Goal: Transaction & Acquisition: Purchase product/service

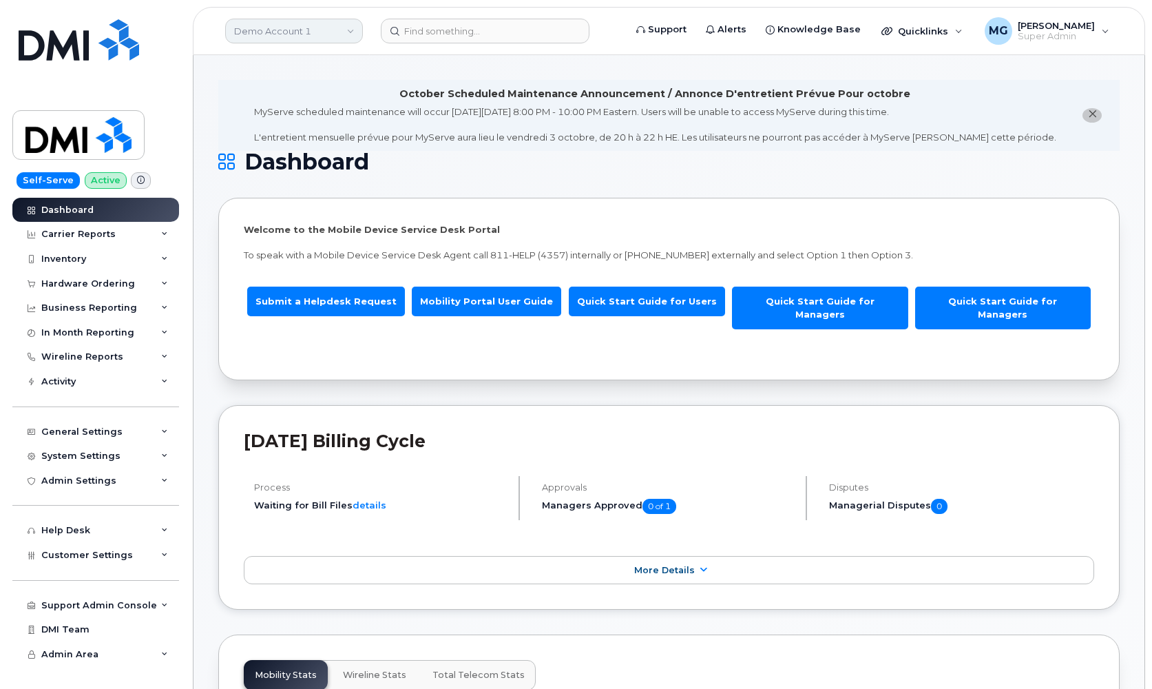
scroll to position [360, 0]
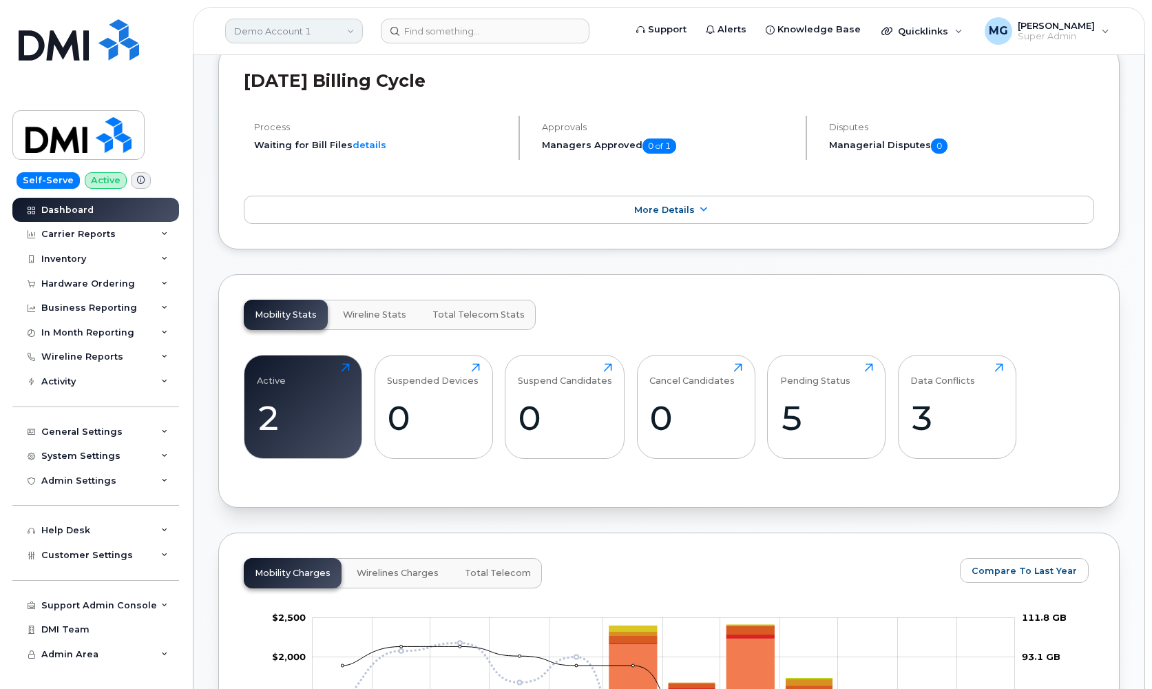
click at [299, 25] on link "Demo Account 1" at bounding box center [294, 31] width 138 height 25
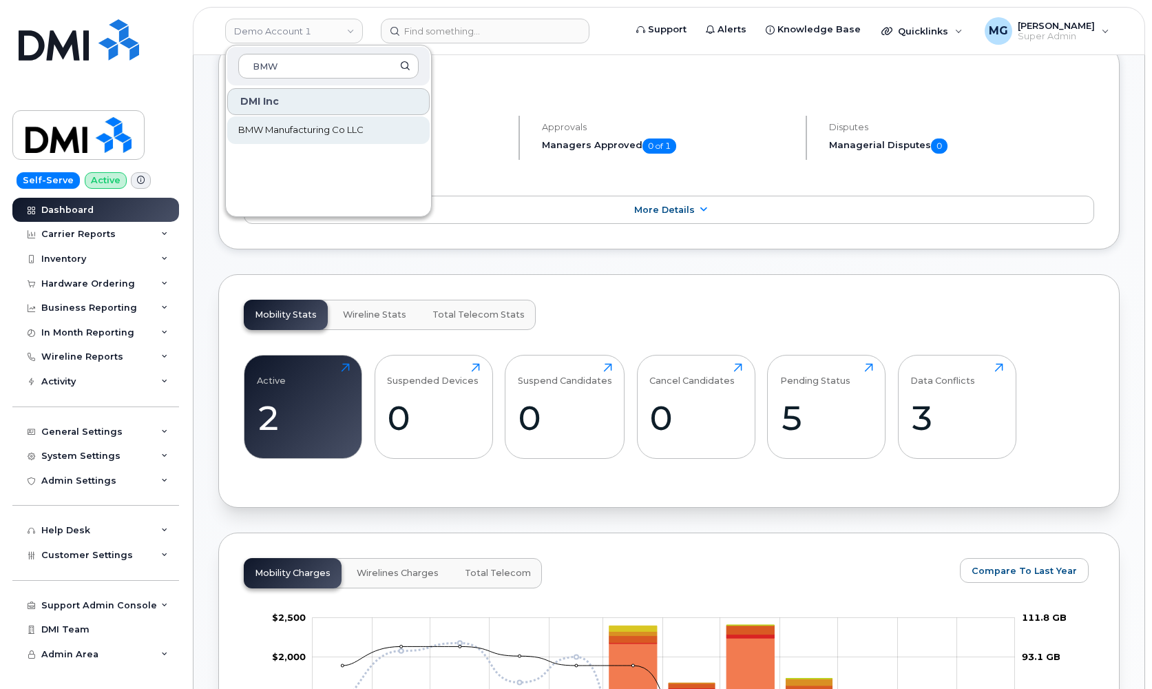
type input "BMW"
click at [255, 129] on span "BMW Manufacturing Co LLC" at bounding box center [300, 130] width 125 height 14
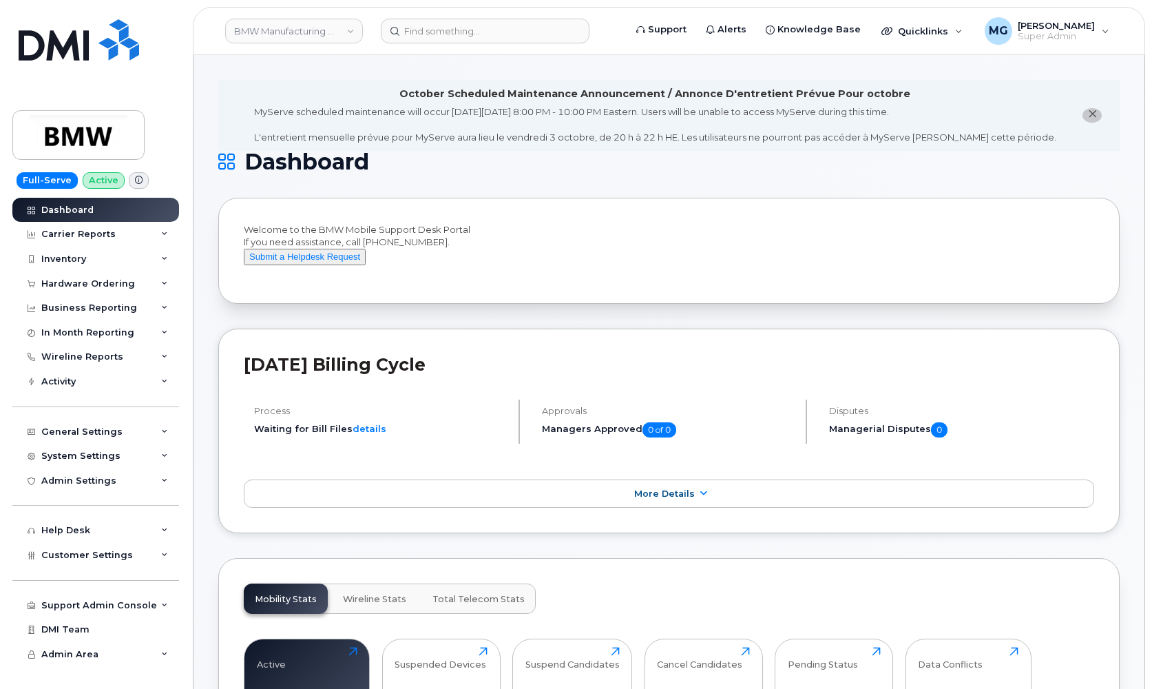
scroll to position [3, 0]
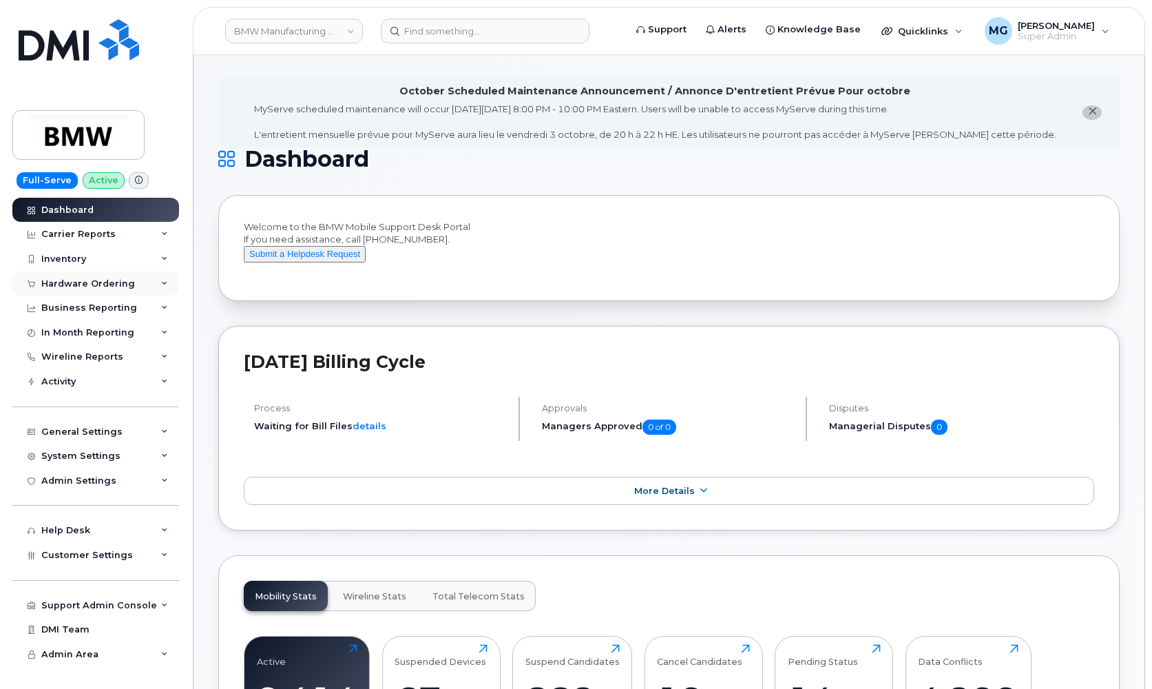
click at [104, 281] on div "Hardware Ordering" at bounding box center [88, 283] width 94 height 11
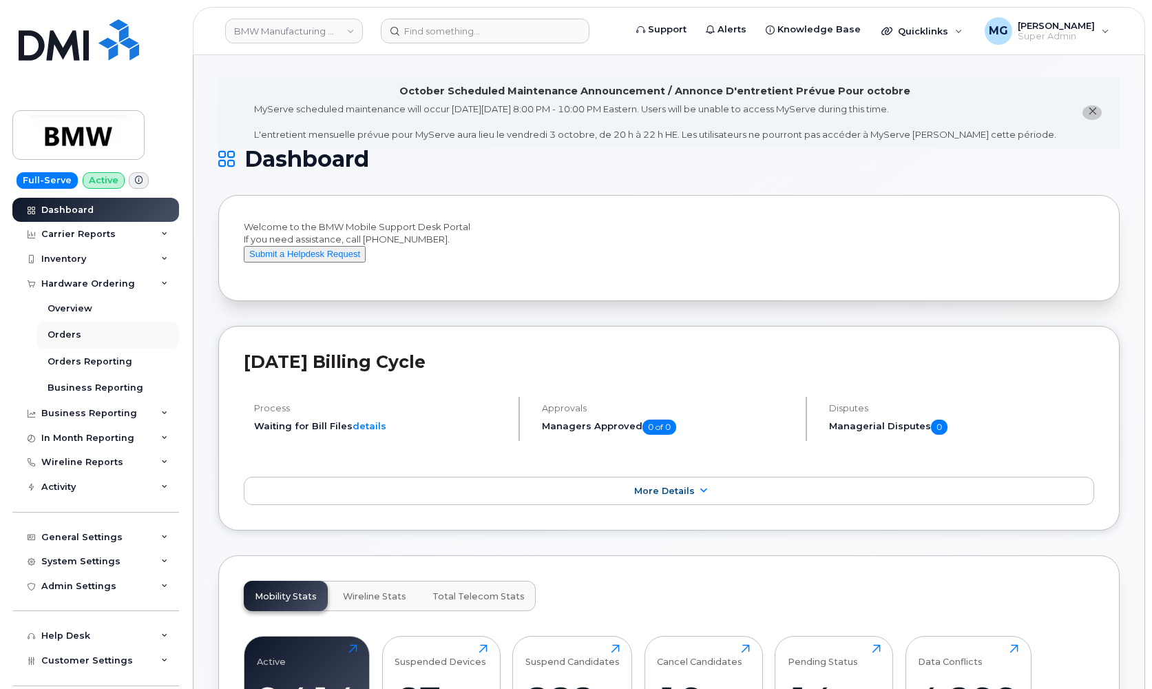
click at [80, 333] on link "Orders" at bounding box center [108, 335] width 143 height 26
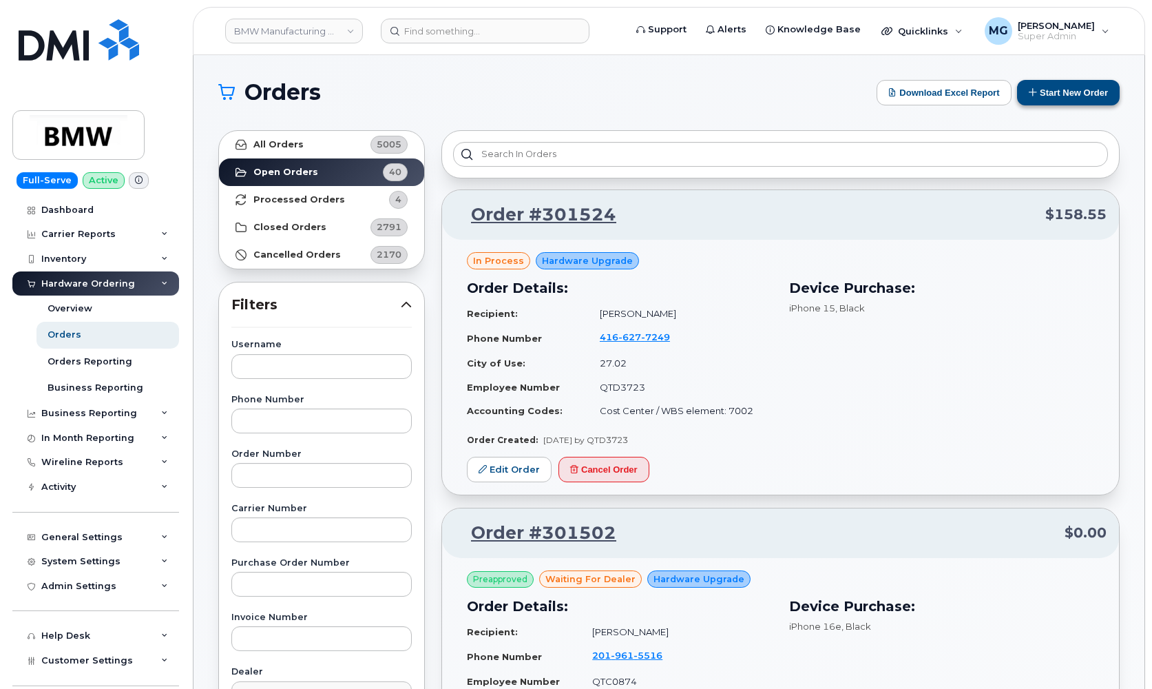
click at [1047, 91] on button "Start New Order" at bounding box center [1068, 92] width 103 height 25
click at [1075, 91] on button "Start New Order" at bounding box center [1068, 92] width 103 height 25
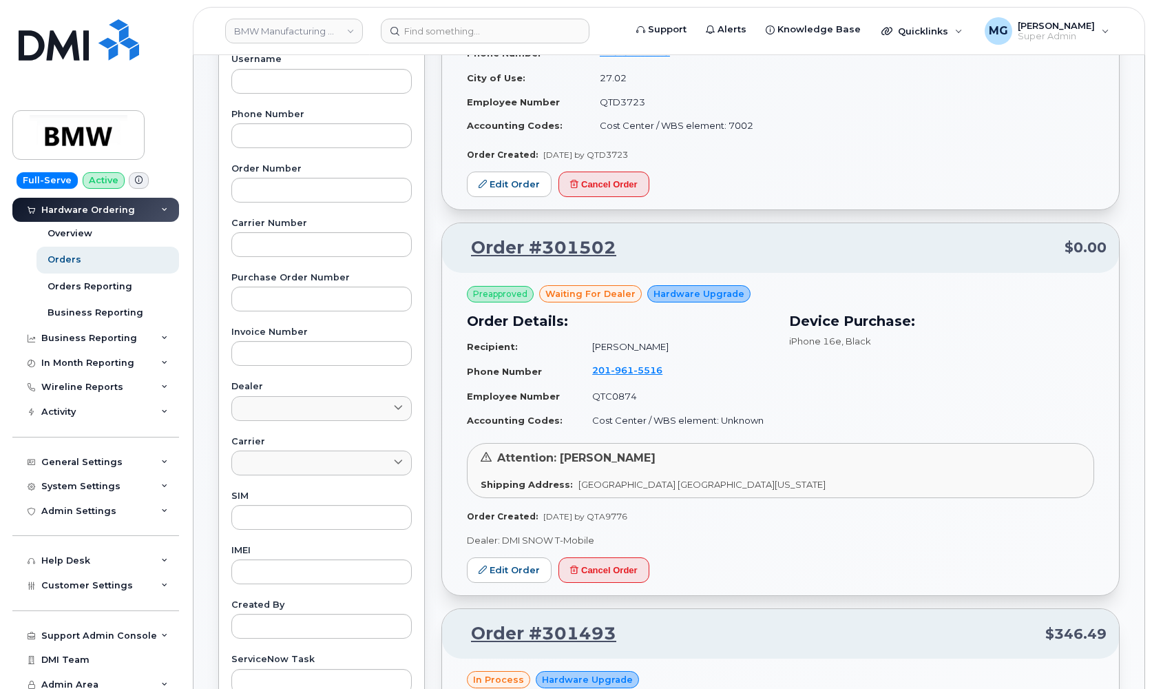
scroll to position [74, 0]
click at [76, 557] on div "Help Desk" at bounding box center [65, 562] width 49 height 11
click at [76, 555] on div "Help Desk" at bounding box center [65, 560] width 49 height 11
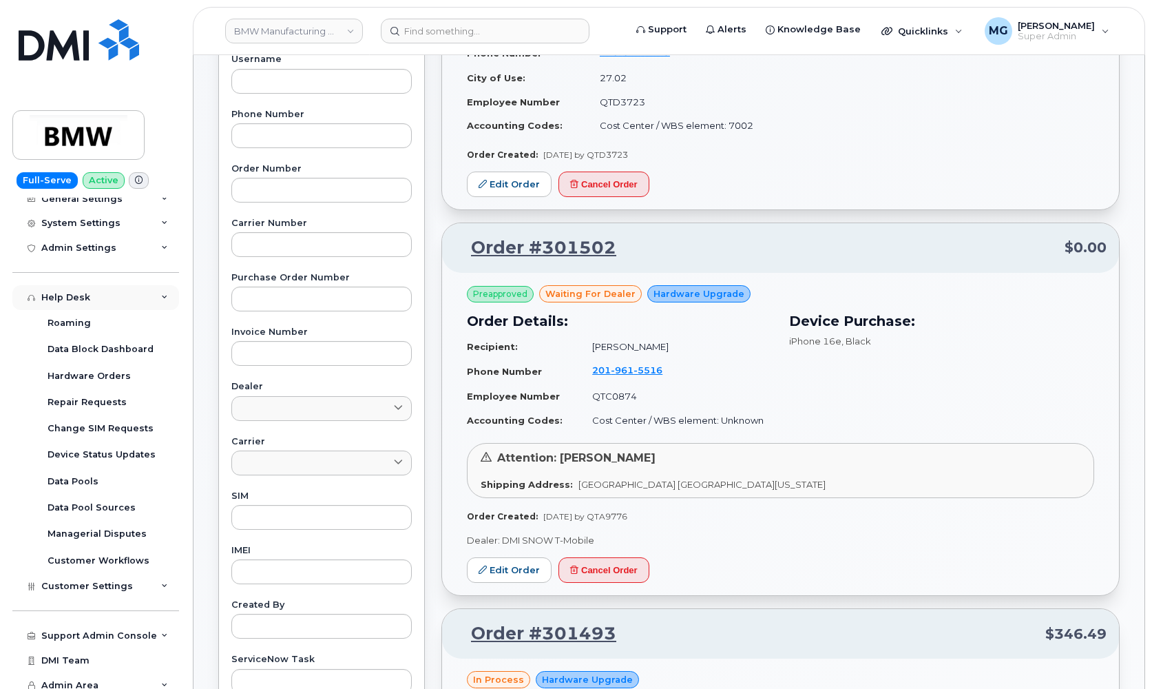
scroll to position [337, 0]
click at [97, 632] on div "Support Admin Console" at bounding box center [99, 637] width 116 height 11
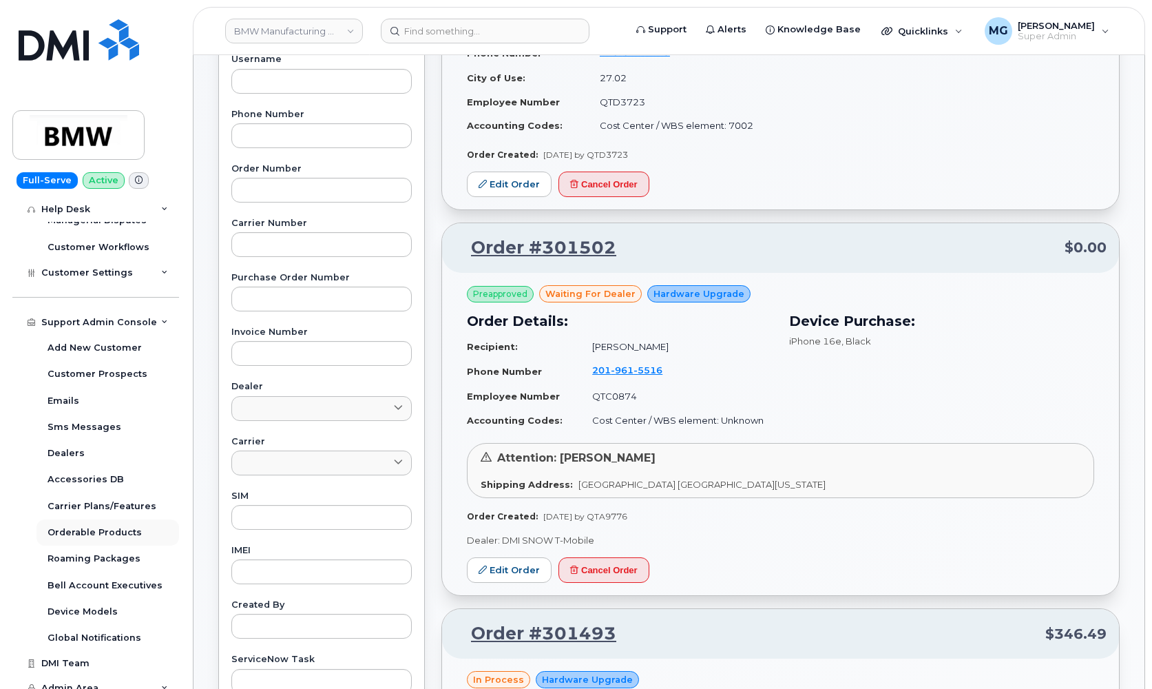
scroll to position [651, 0]
click at [107, 527] on div "Orderable Products" at bounding box center [95, 533] width 94 height 12
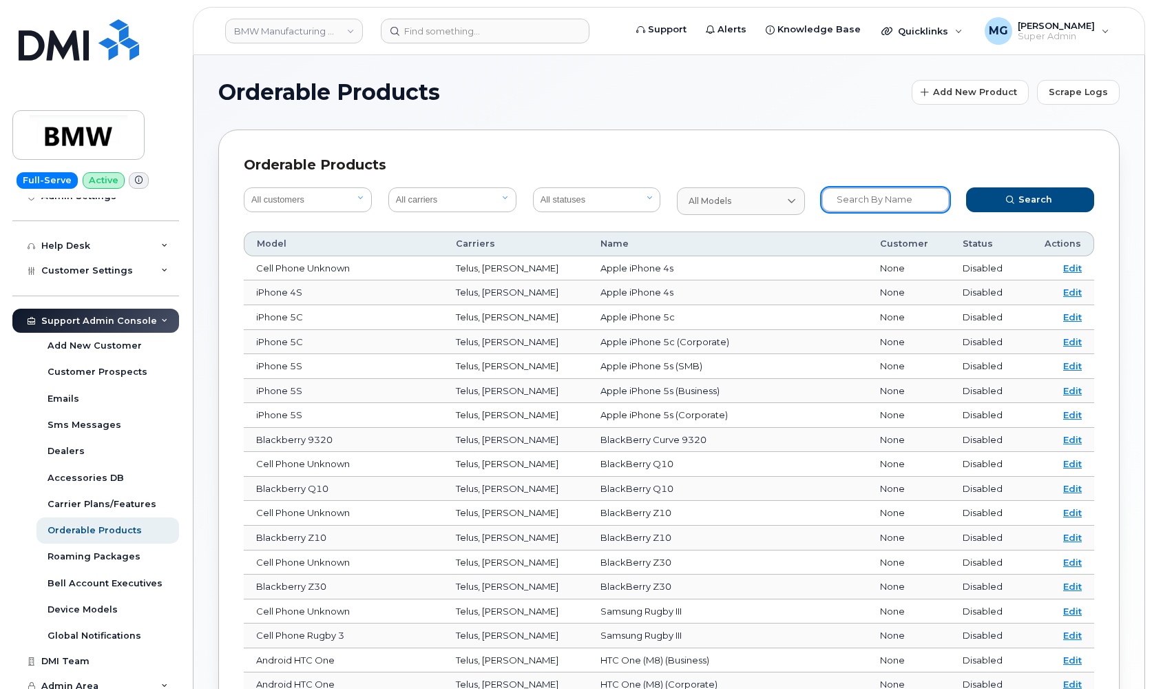
click at [853, 200] on input "text" at bounding box center [886, 199] width 128 height 25
type input "iphone 16"
click at [1005, 201] on span "submit" at bounding box center [1010, 200] width 12 height 12
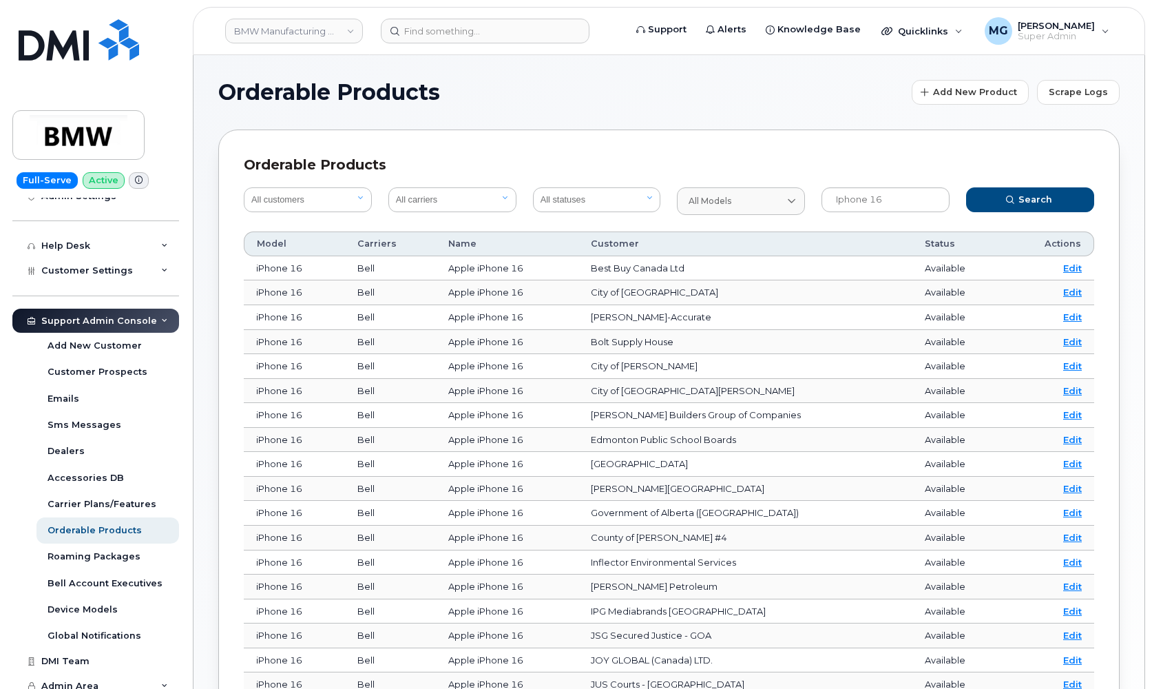
click at [1071, 268] on link "Edit" at bounding box center [1073, 267] width 19 height 11
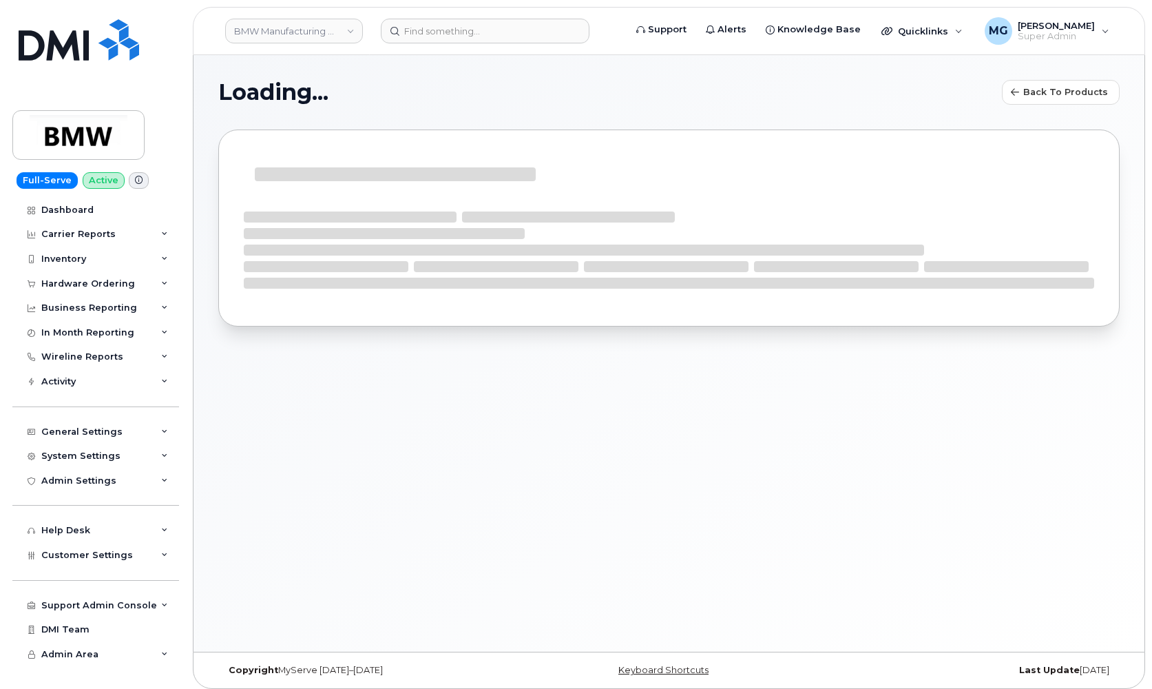
scroll to position [1, 0]
select select "bell"
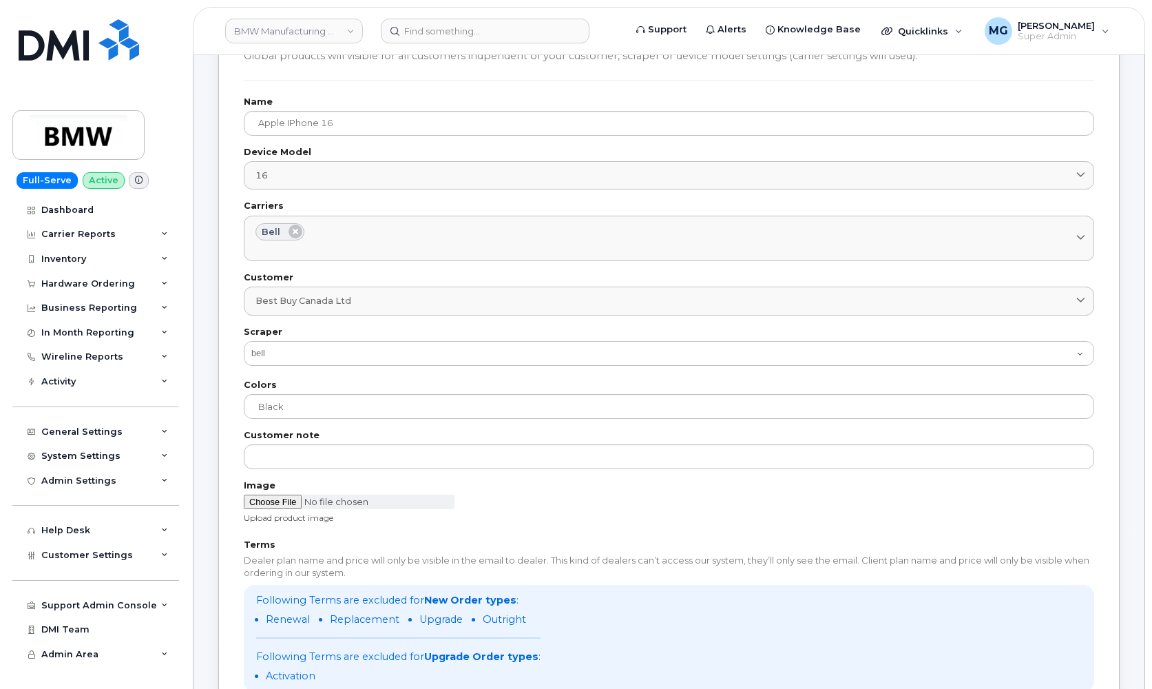
scroll to position [183, 0]
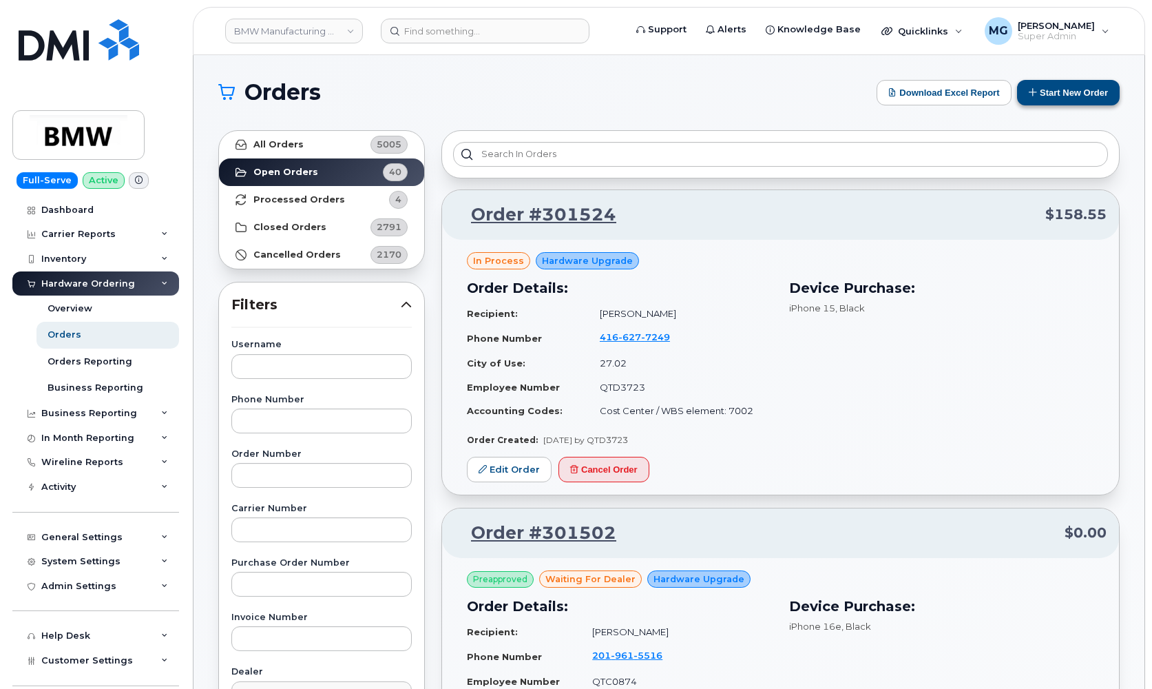
click at [1047, 92] on button "Start New Order" at bounding box center [1068, 92] width 103 height 25
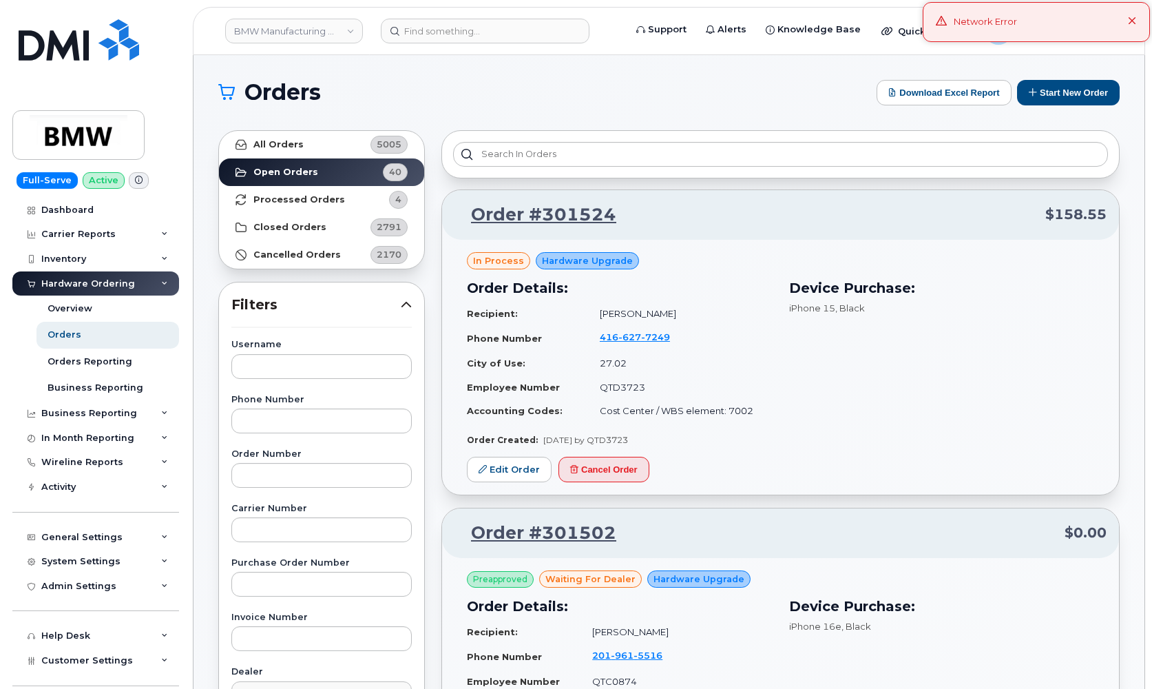
click at [1136, 19] on icon at bounding box center [1132, 21] width 9 height 9
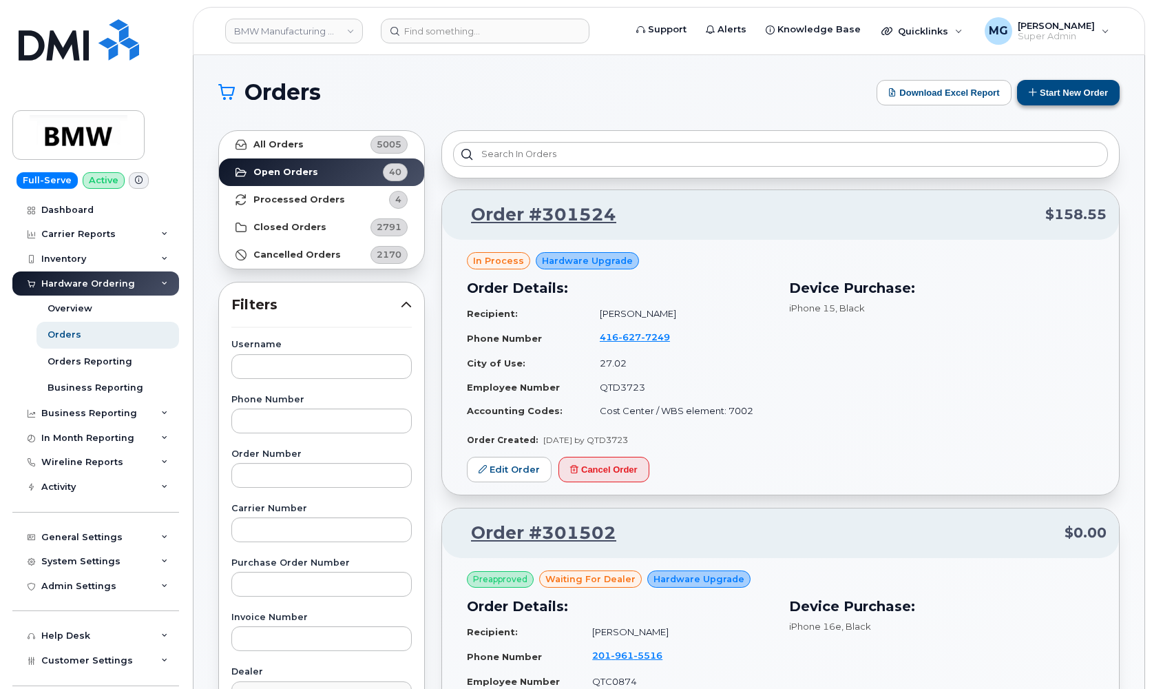
click at [1055, 90] on button "Start New Order" at bounding box center [1068, 92] width 103 height 25
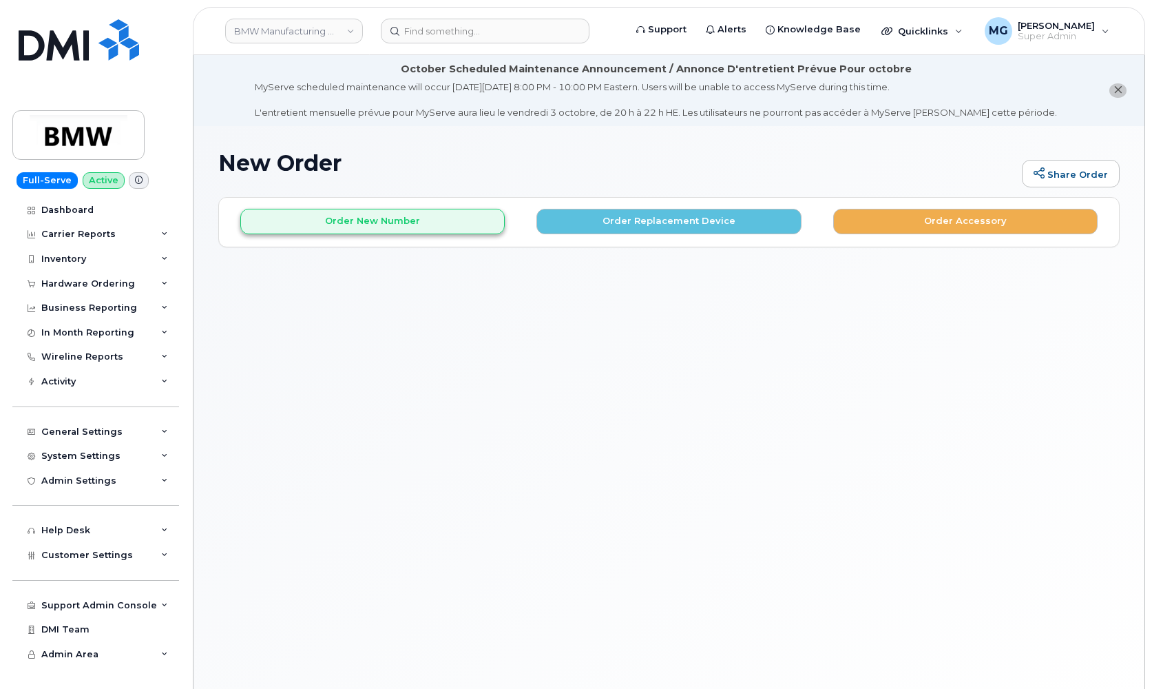
click at [413, 216] on button "Order New Number" at bounding box center [372, 221] width 265 height 25
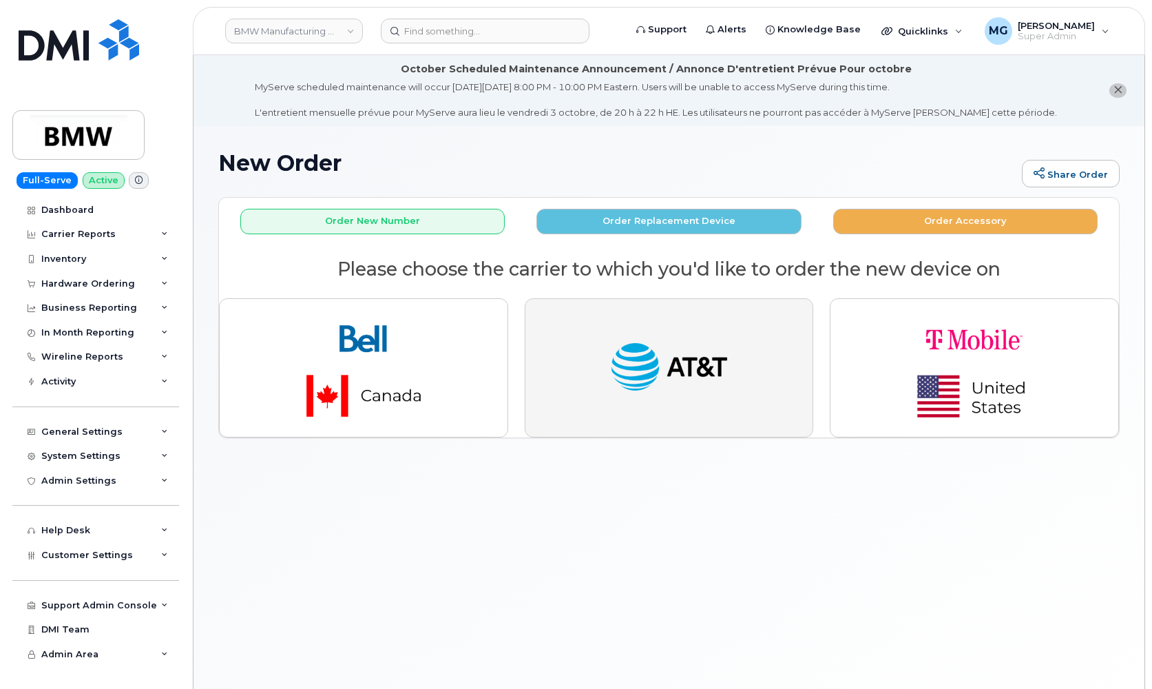
click at [537, 437] on button "button" at bounding box center [669, 367] width 289 height 139
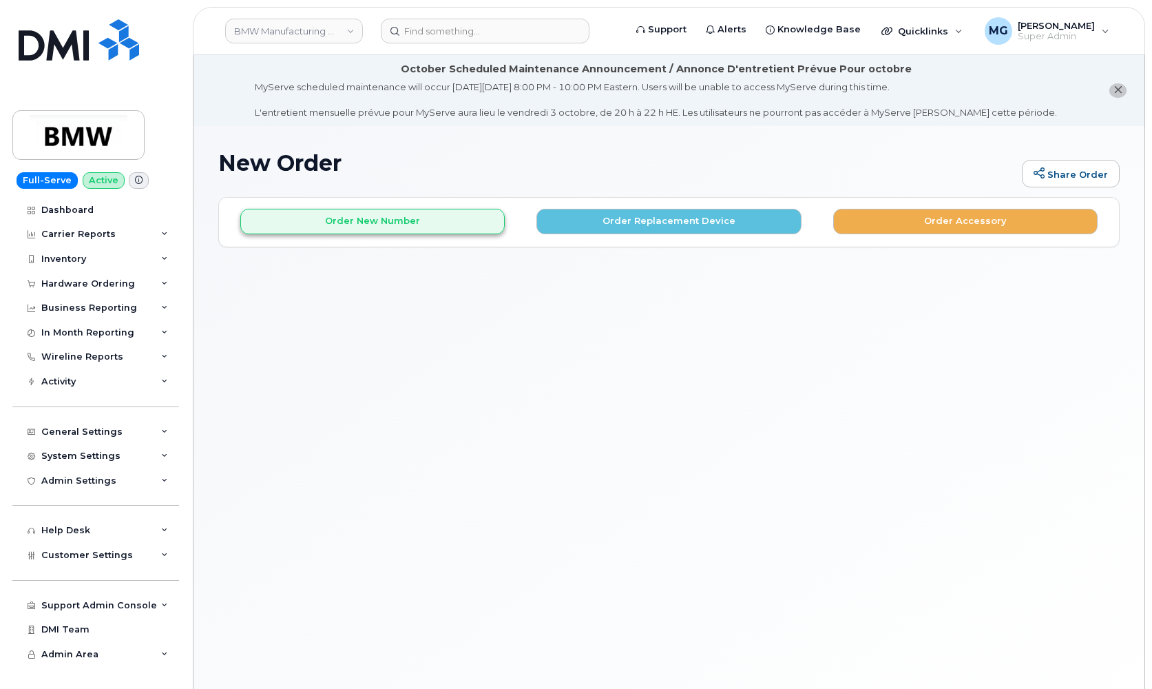
click at [383, 218] on button "Order New Number" at bounding box center [372, 221] width 265 height 25
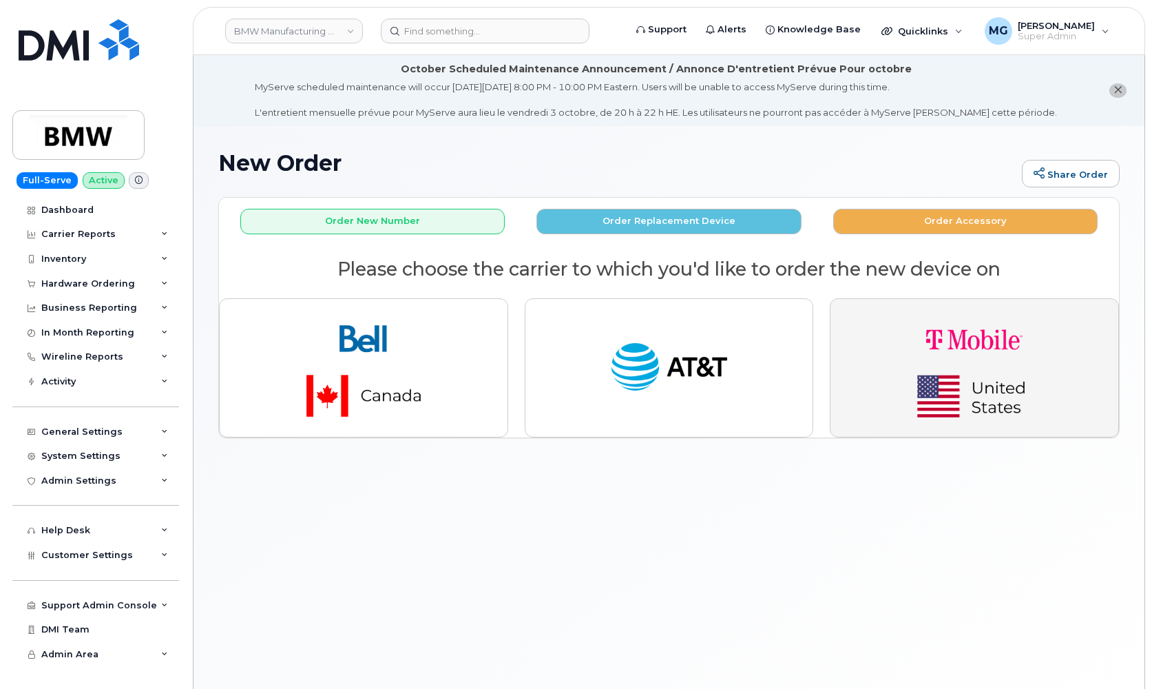
click at [918, 352] on img "button" at bounding box center [974, 368] width 193 height 116
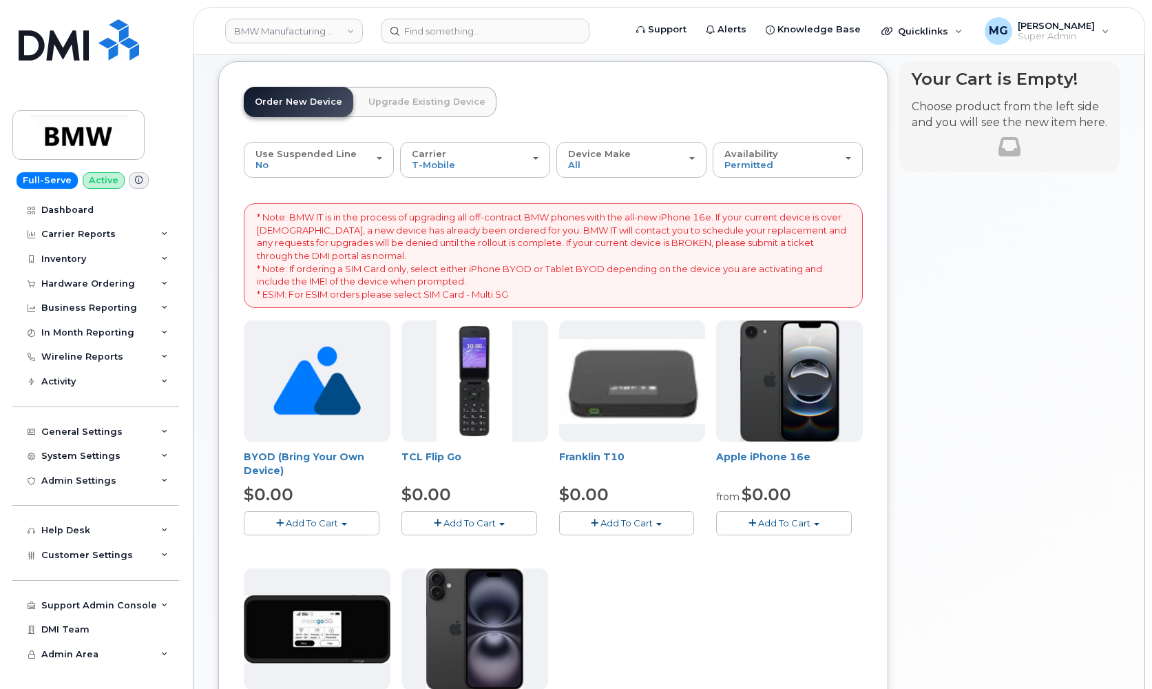
scroll to position [150, 0]
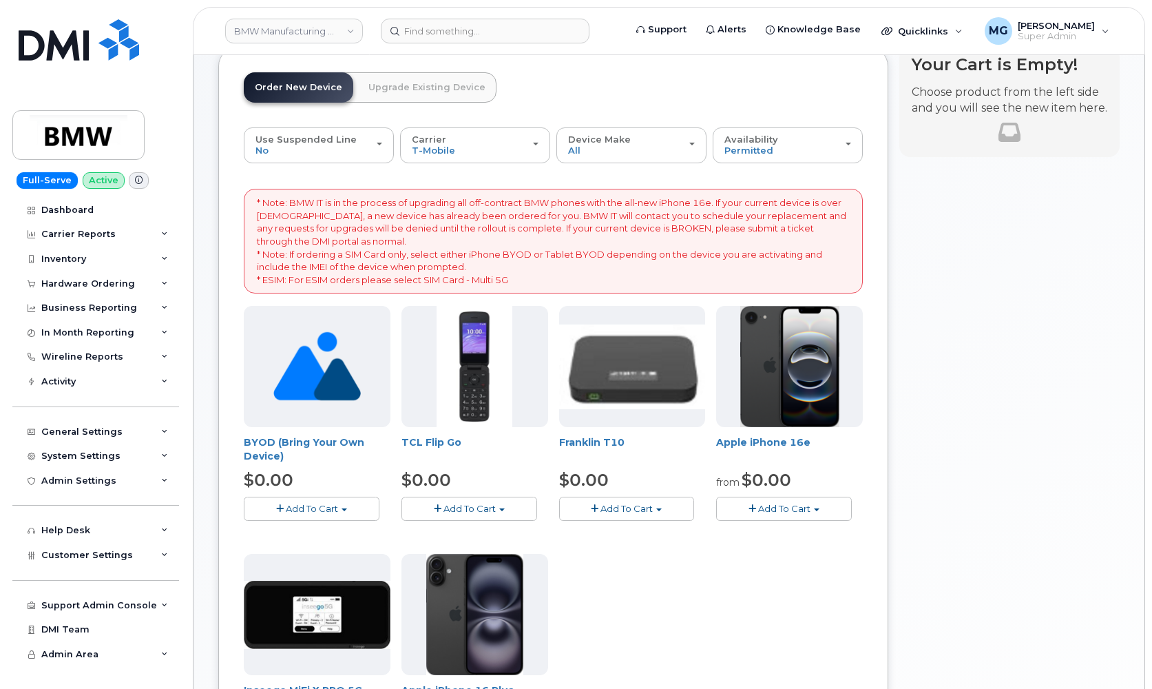
click at [820, 508] on span "button" at bounding box center [817, 509] width 6 height 3
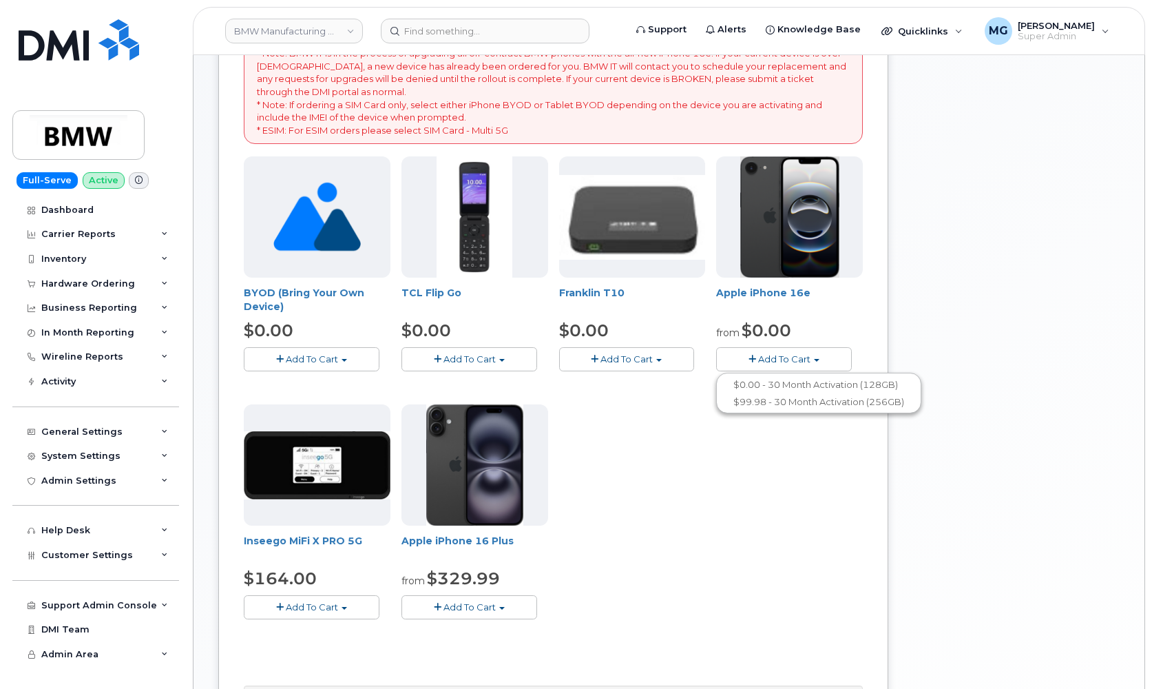
scroll to position [317, 0]
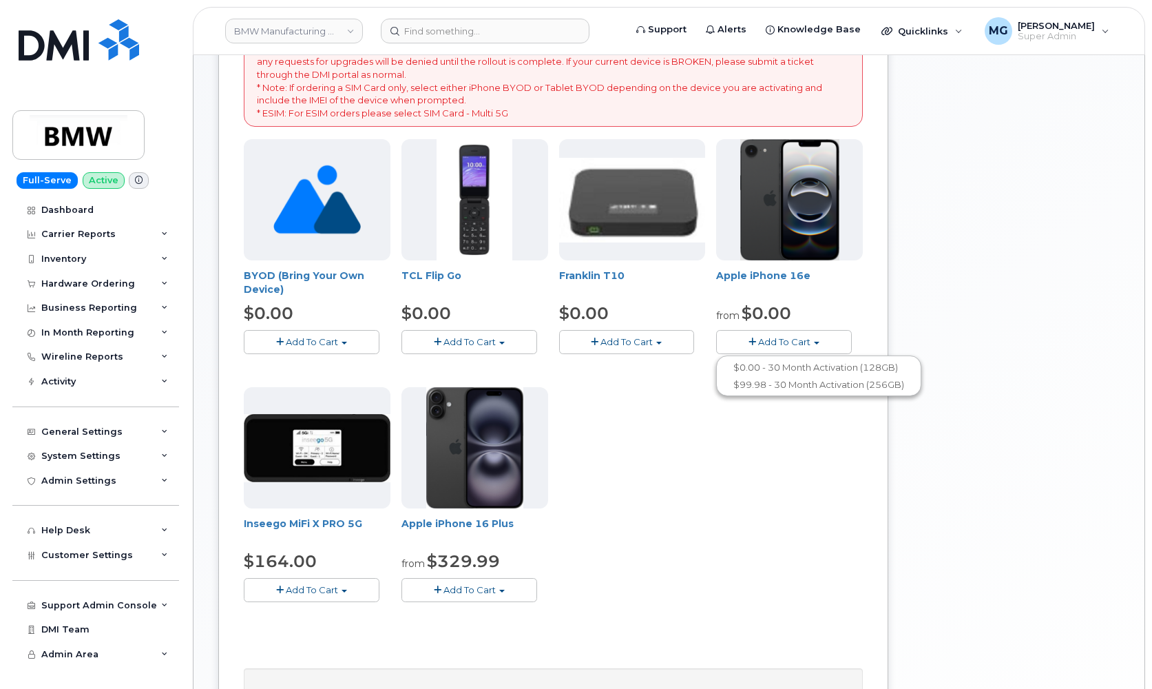
click at [509, 581] on button "Add To Cart" at bounding box center [470, 590] width 136 height 24
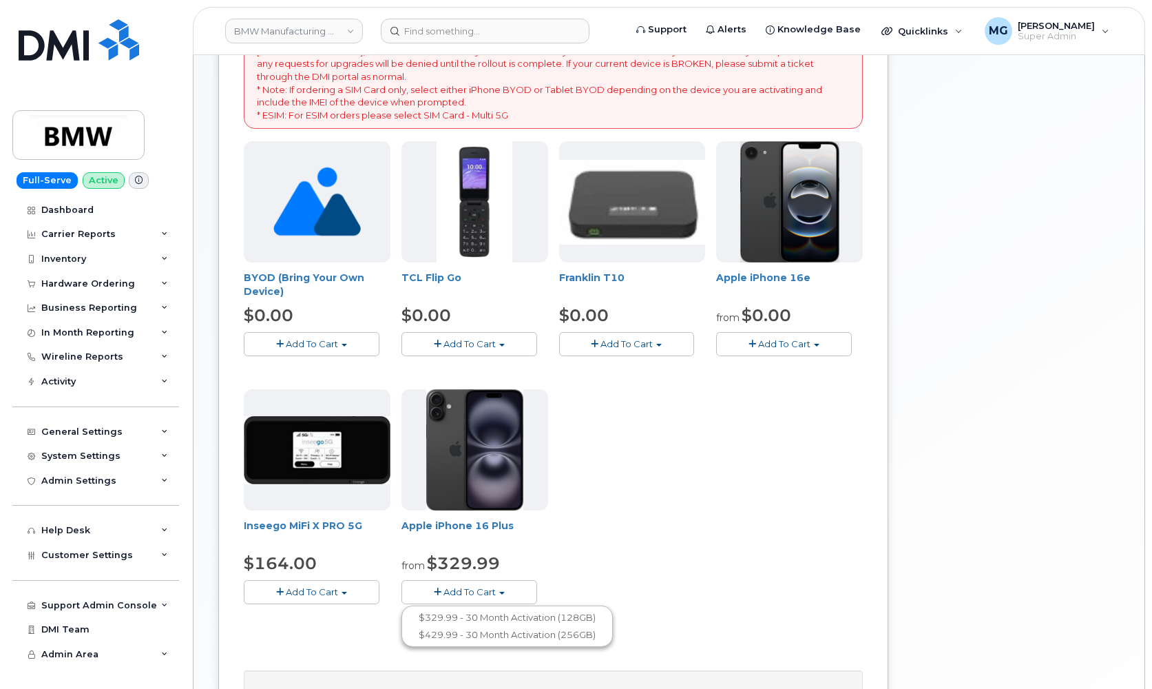
scroll to position [315, 0]
click at [822, 338] on button "Add To Cart" at bounding box center [784, 345] width 136 height 24
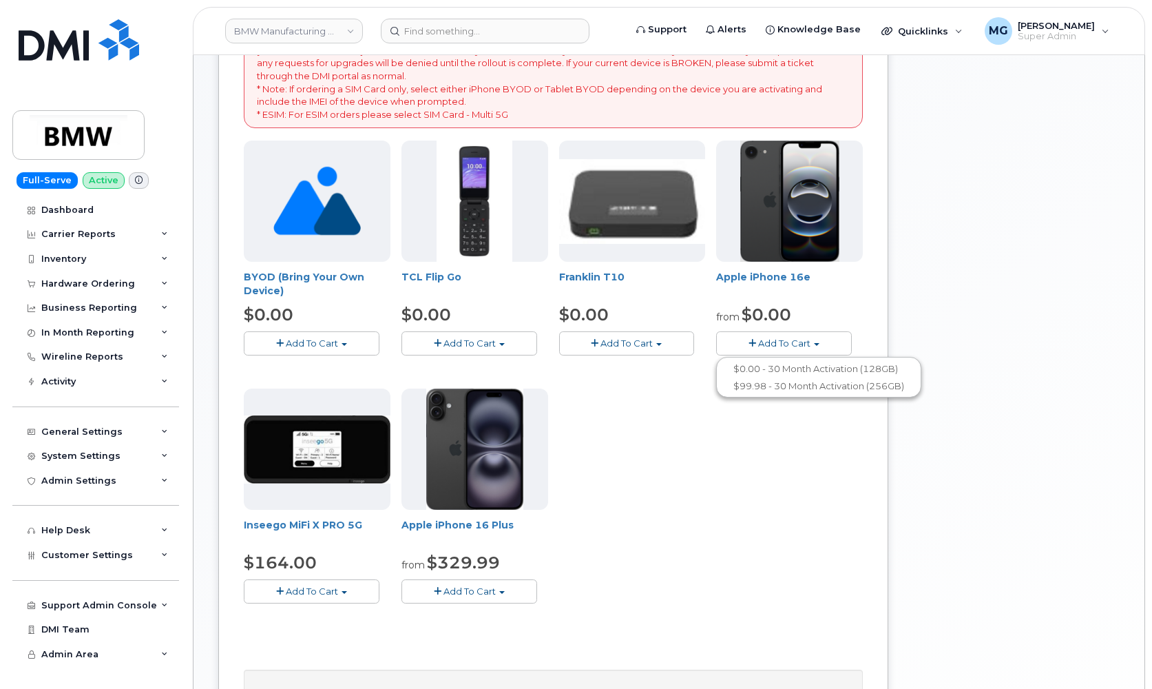
scroll to position [316, 0]
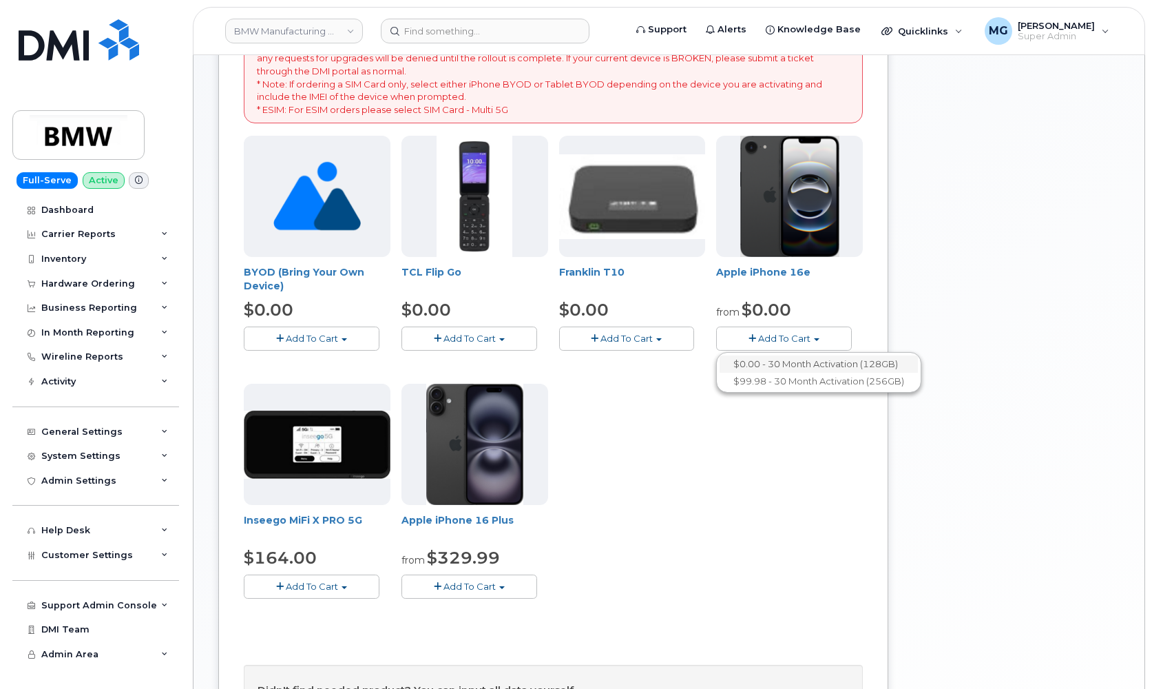
click at [807, 360] on link "$0.00 - 30 Month Activation (128GB)" at bounding box center [819, 363] width 198 height 17
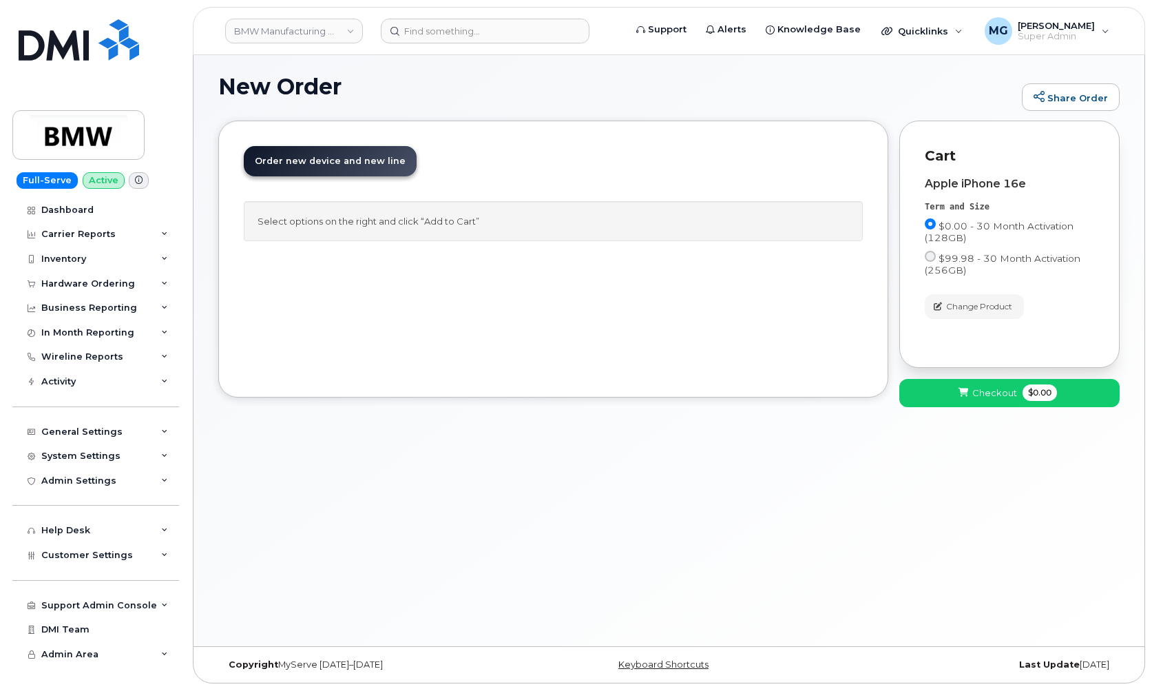
scroll to position [76, 0]
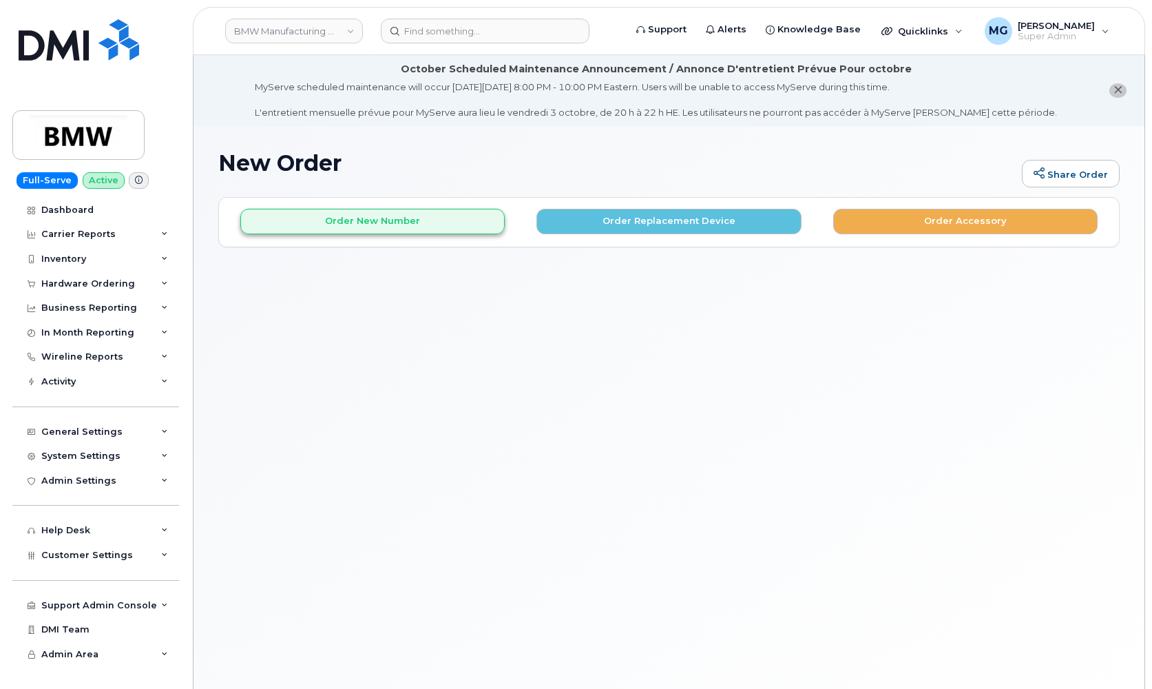
click at [449, 217] on button "Order New Number" at bounding box center [372, 221] width 265 height 25
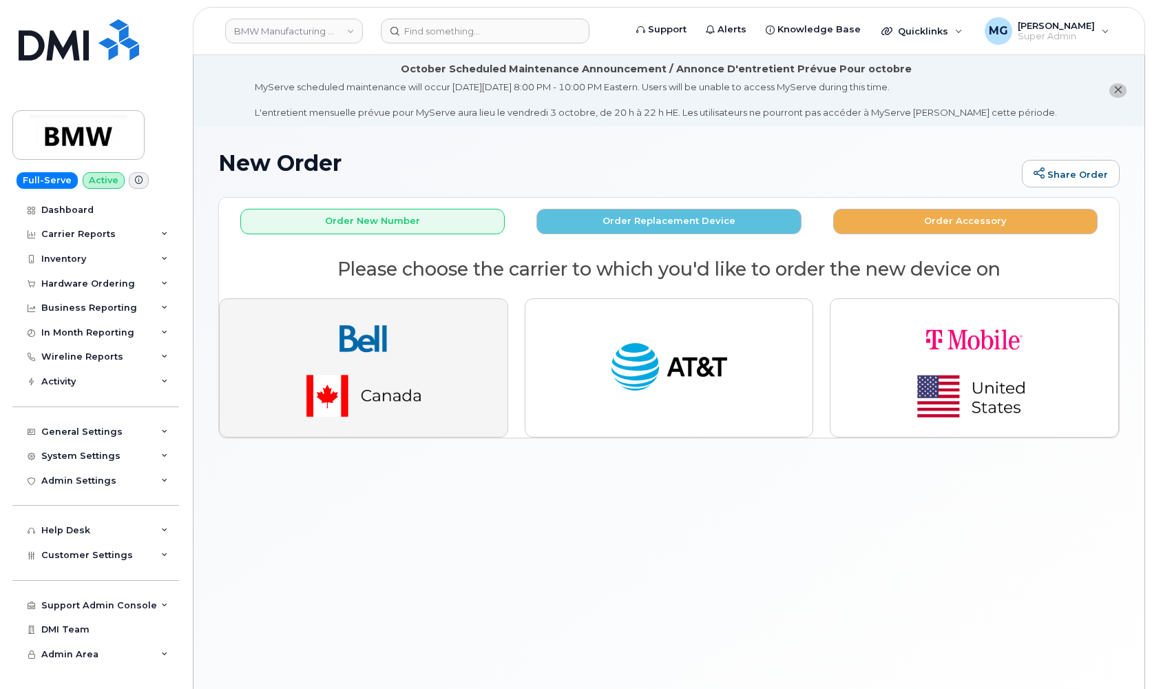
click at [508, 335] on button "button" at bounding box center [363, 367] width 289 height 139
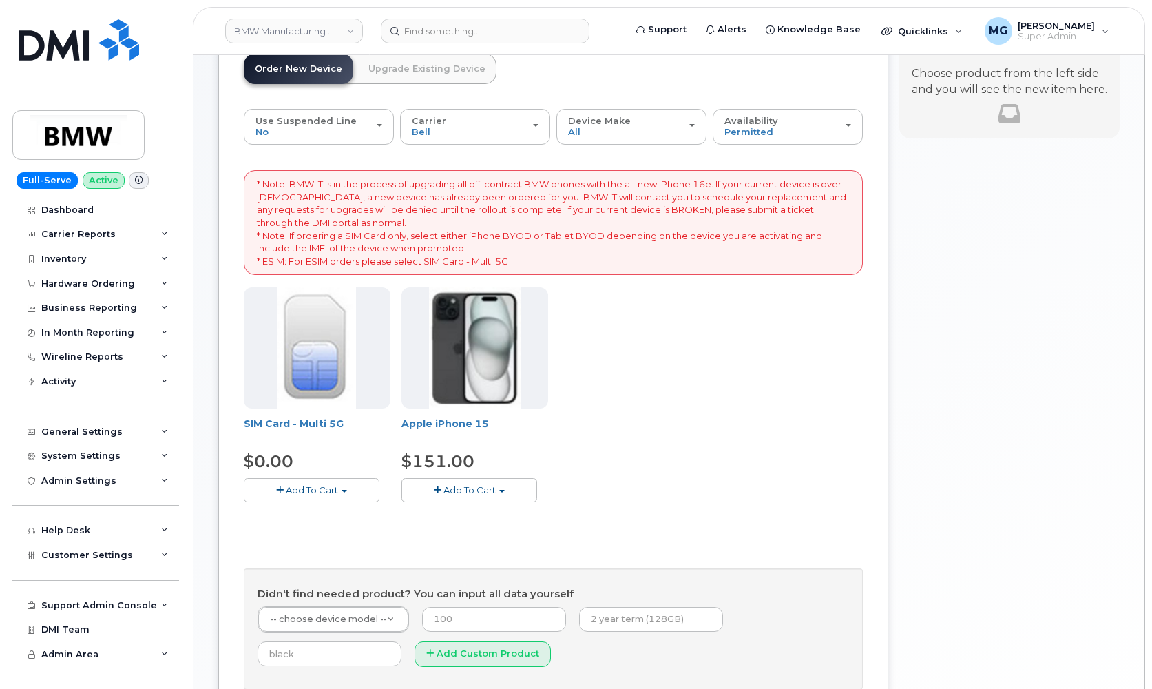
scroll to position [171, 0]
click at [451, 482] on span "Add To Cart" at bounding box center [470, 487] width 52 height 11
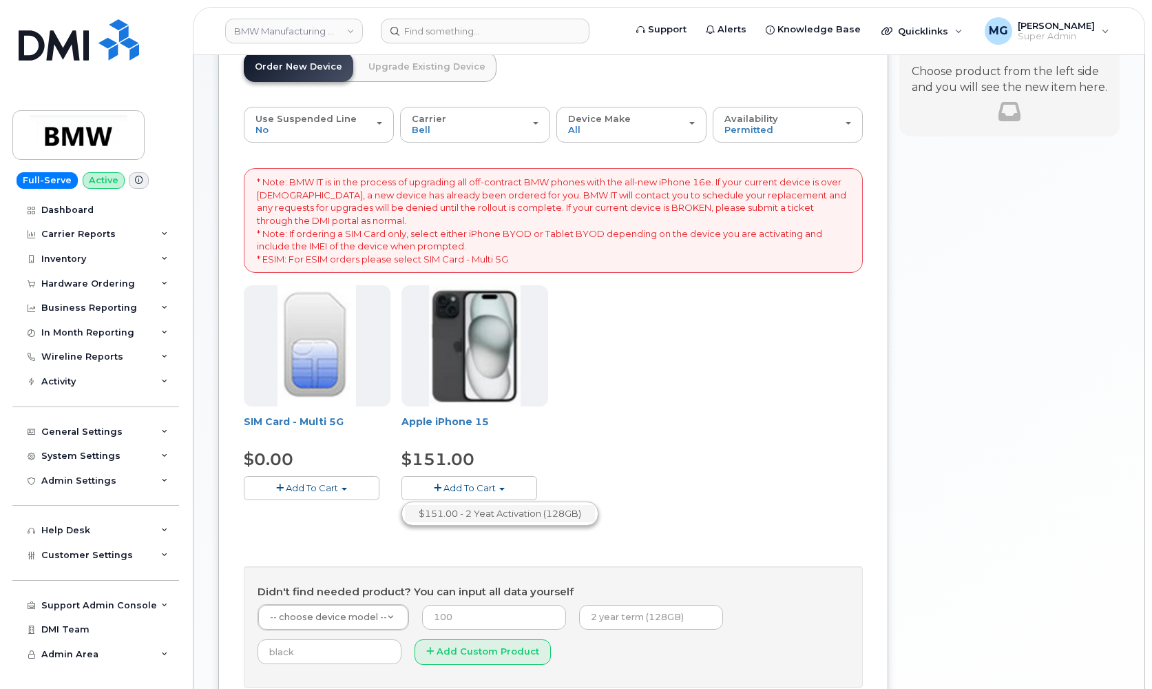
click at [468, 505] on link "$151.00 - 2 Yeat Activation (128GB)" at bounding box center [500, 513] width 190 height 17
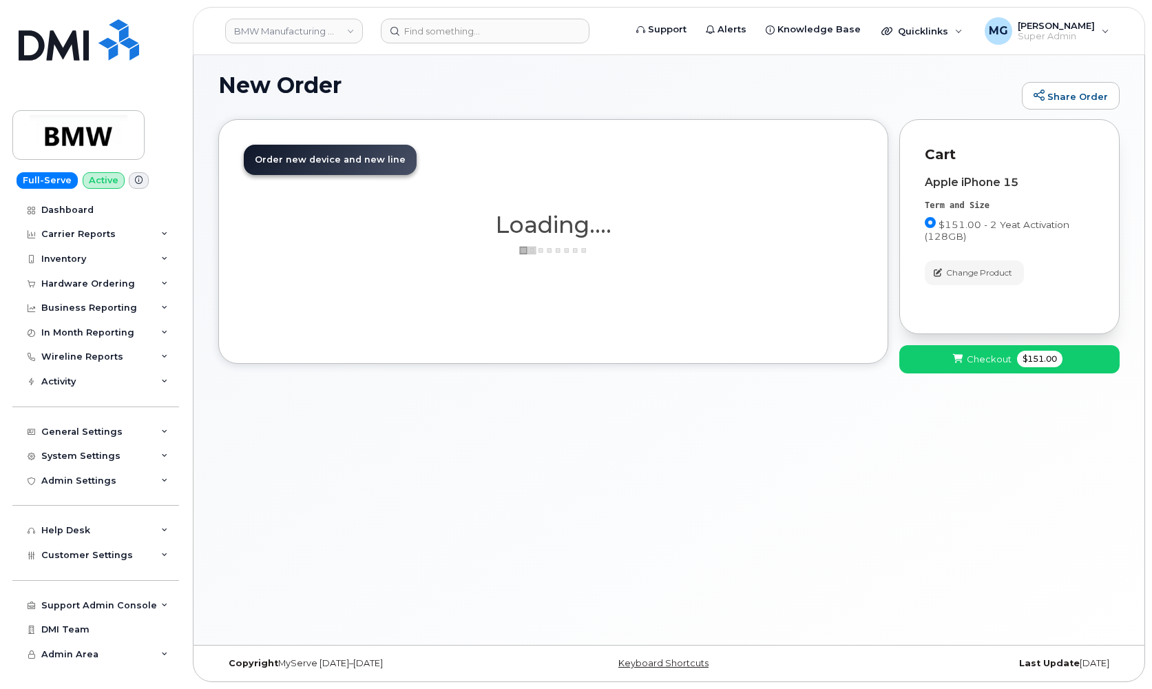
scroll to position [76, 0]
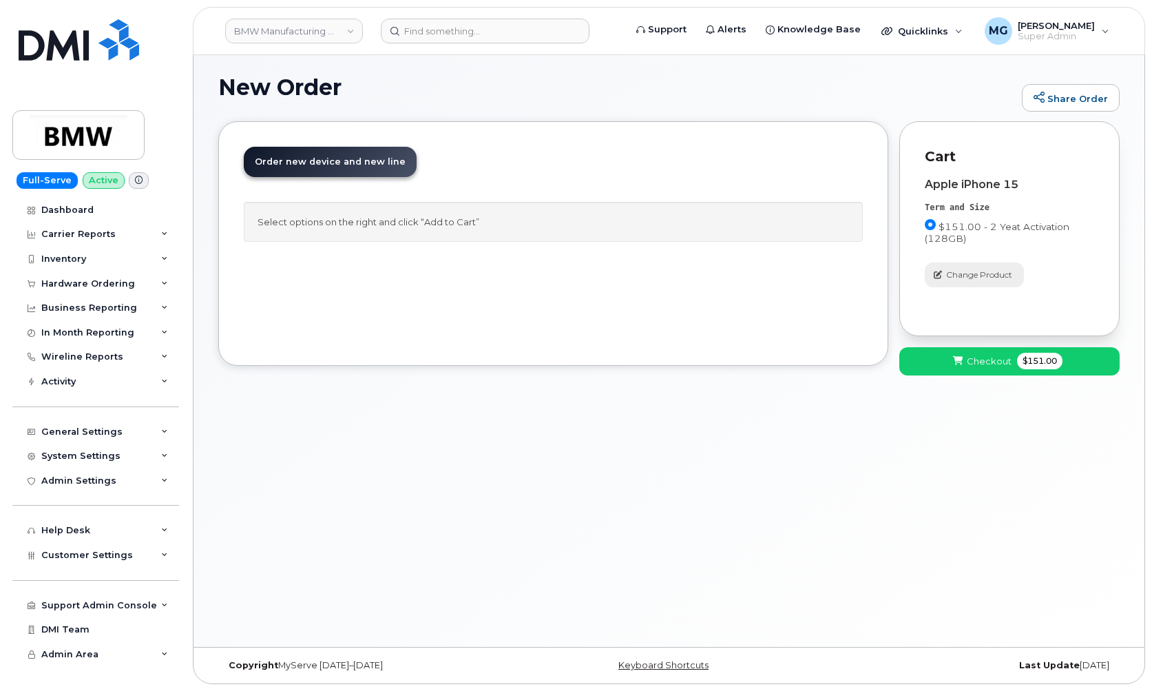
click at [961, 271] on span "Change Product" at bounding box center [979, 275] width 66 height 12
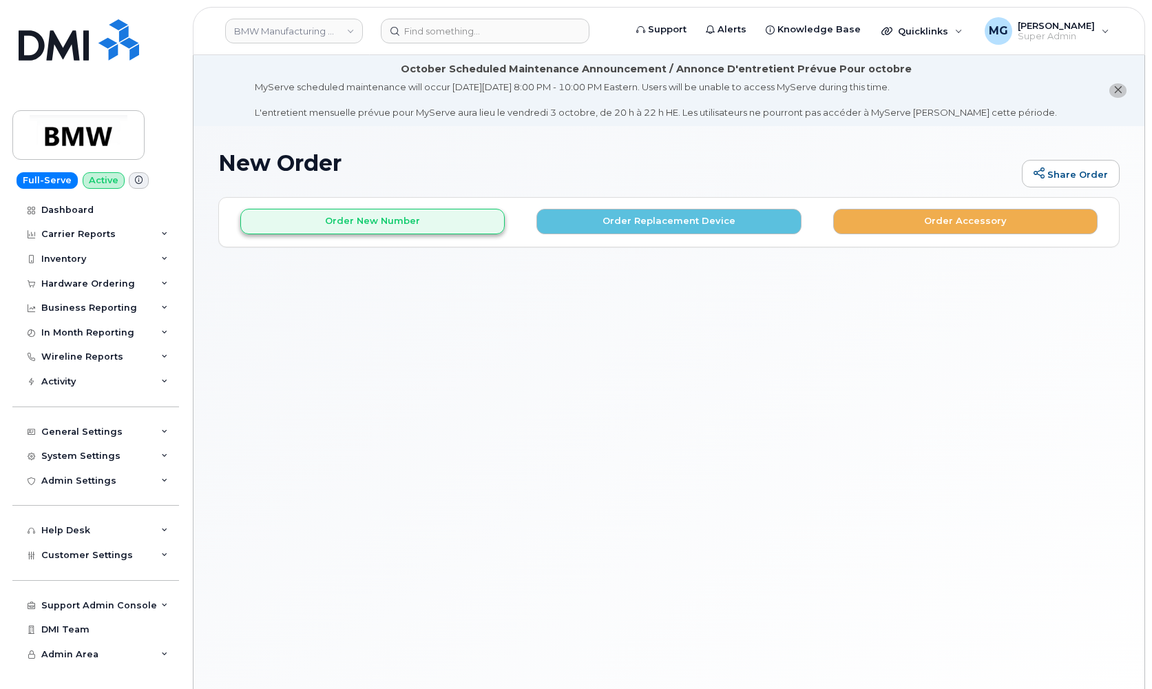
click at [397, 214] on button "Order New Number" at bounding box center [372, 221] width 265 height 25
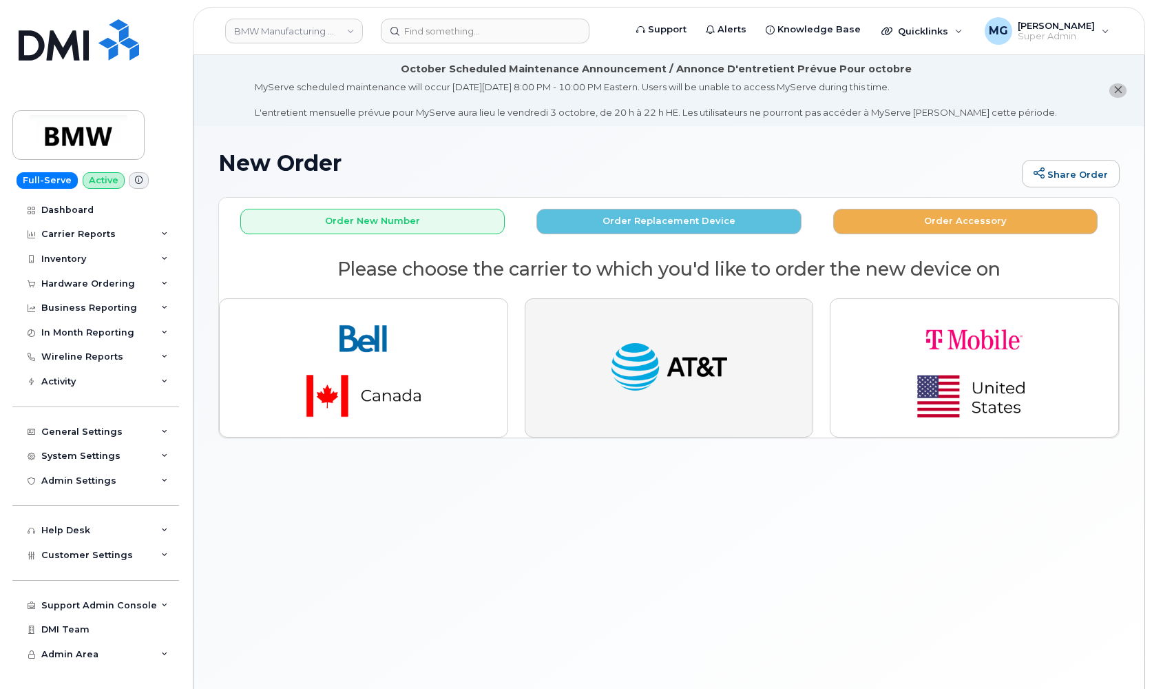
click at [674, 373] on img "button" at bounding box center [669, 368] width 121 height 62
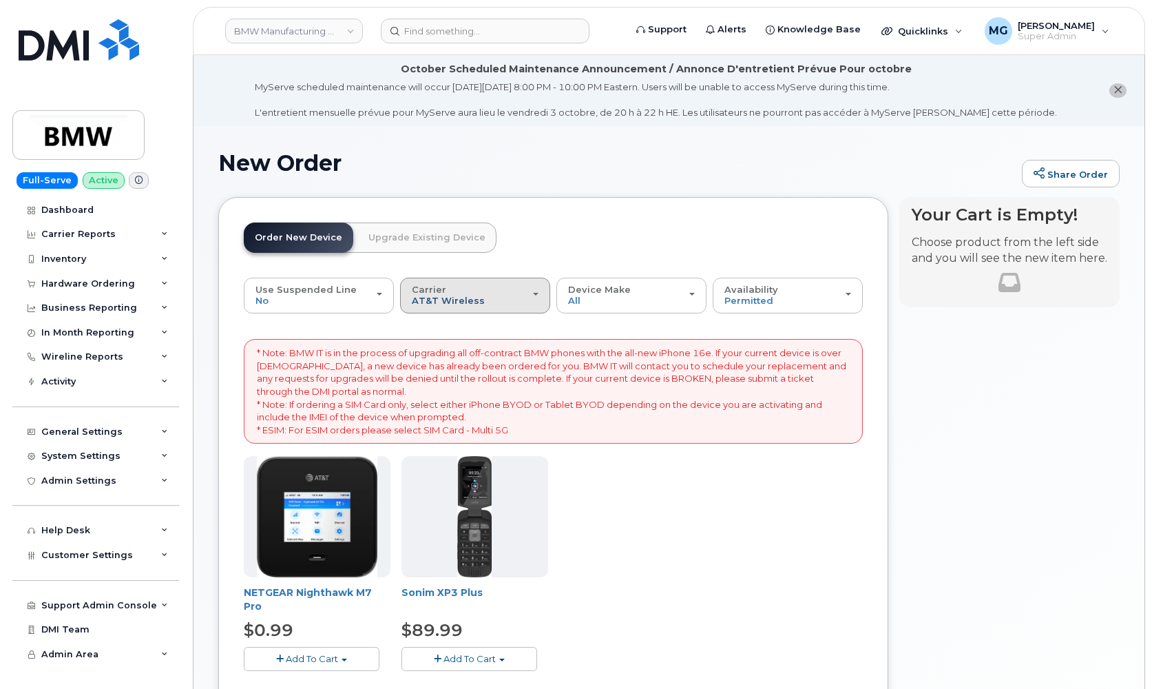
click at [446, 297] on span "AT&T Wireless" at bounding box center [448, 300] width 73 height 11
click at [433, 322] on label "Bell" at bounding box center [421, 326] width 35 height 17
click at [0, 0] on input "Bell" at bounding box center [0, 0] width 0 height 0
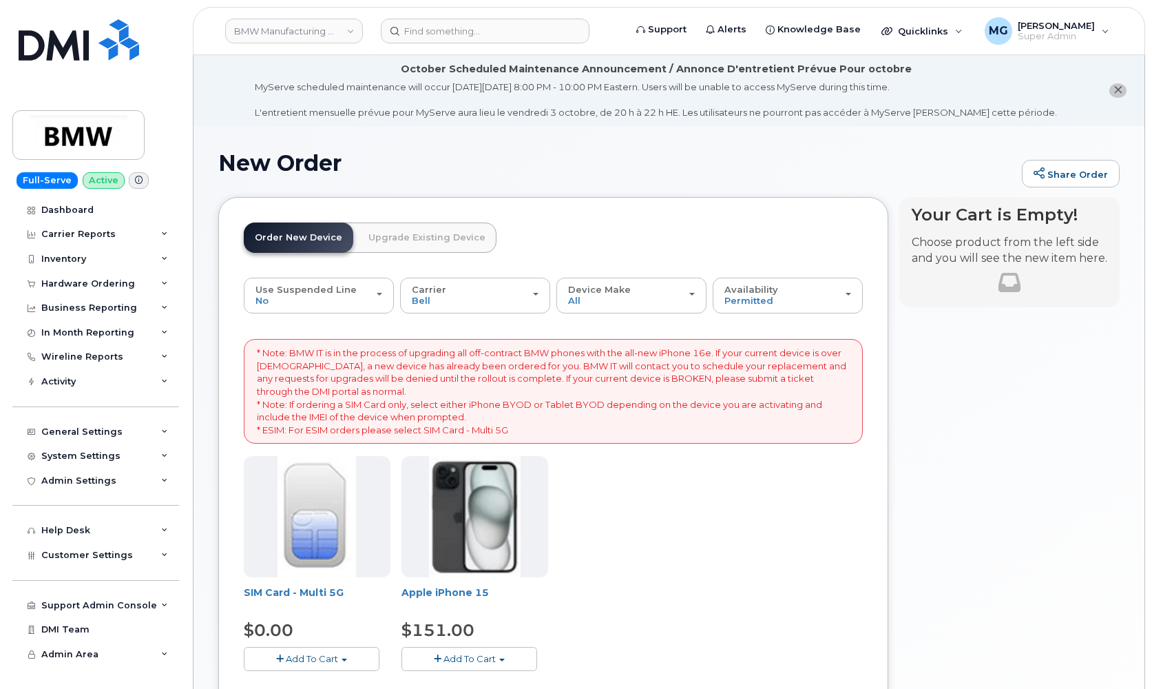
click at [507, 653] on button "Add To Cart" at bounding box center [470, 659] width 136 height 24
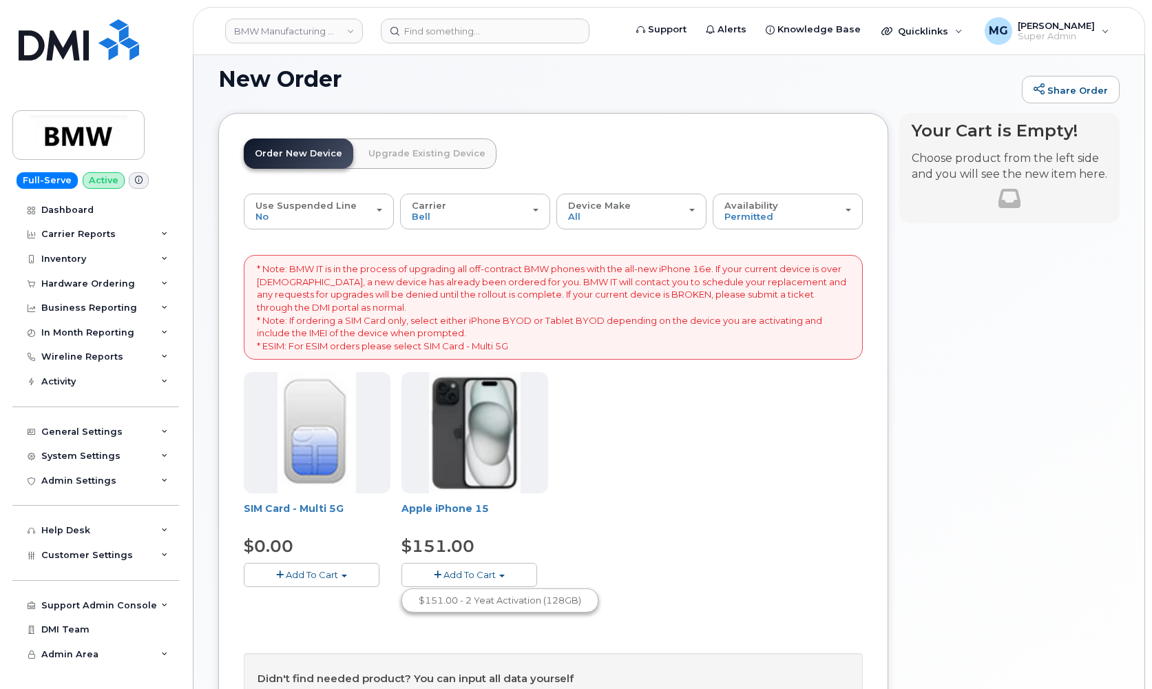
scroll to position [85, 0]
click at [843, 206] on div "Availability Permitted All" at bounding box center [788, 209] width 127 height 21
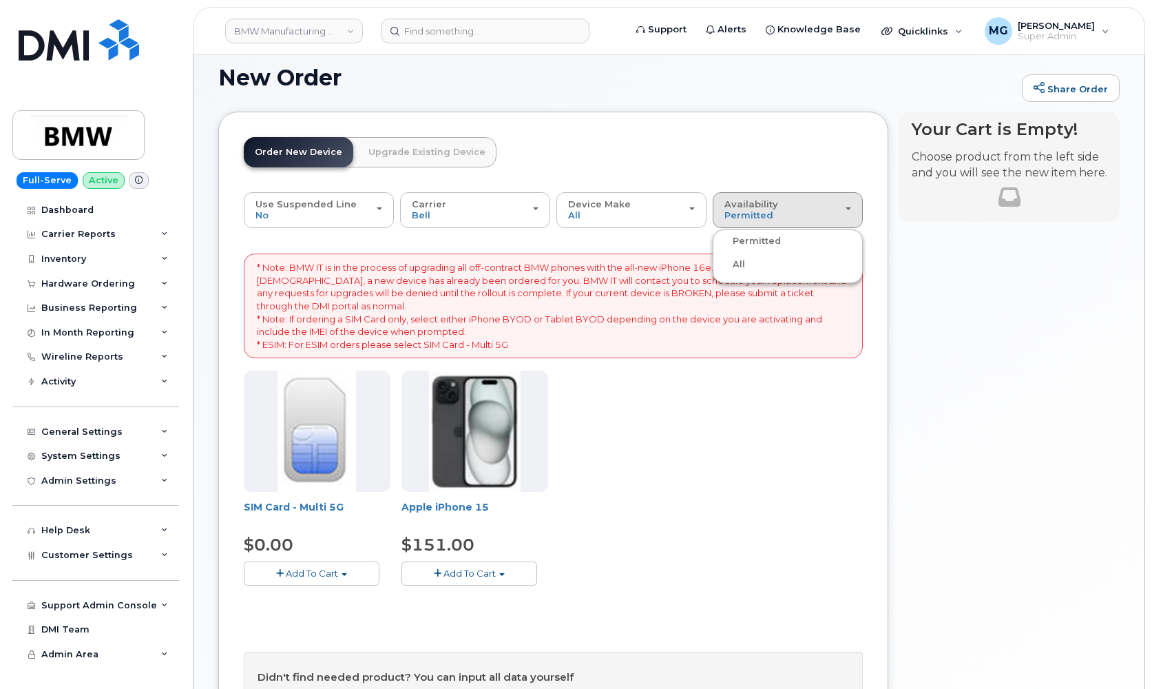
click at [738, 260] on label "All" at bounding box center [730, 264] width 29 height 17
click at [0, 0] on input "All" at bounding box center [0, 0] width 0 height 0
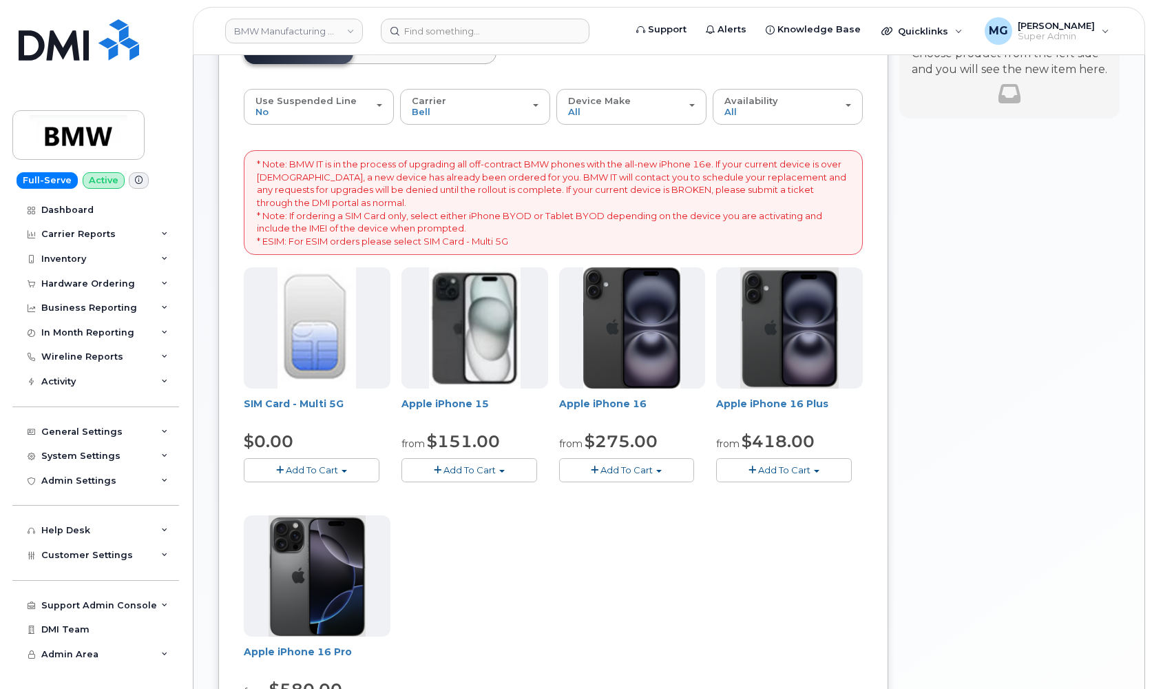
scroll to position [191, 0]
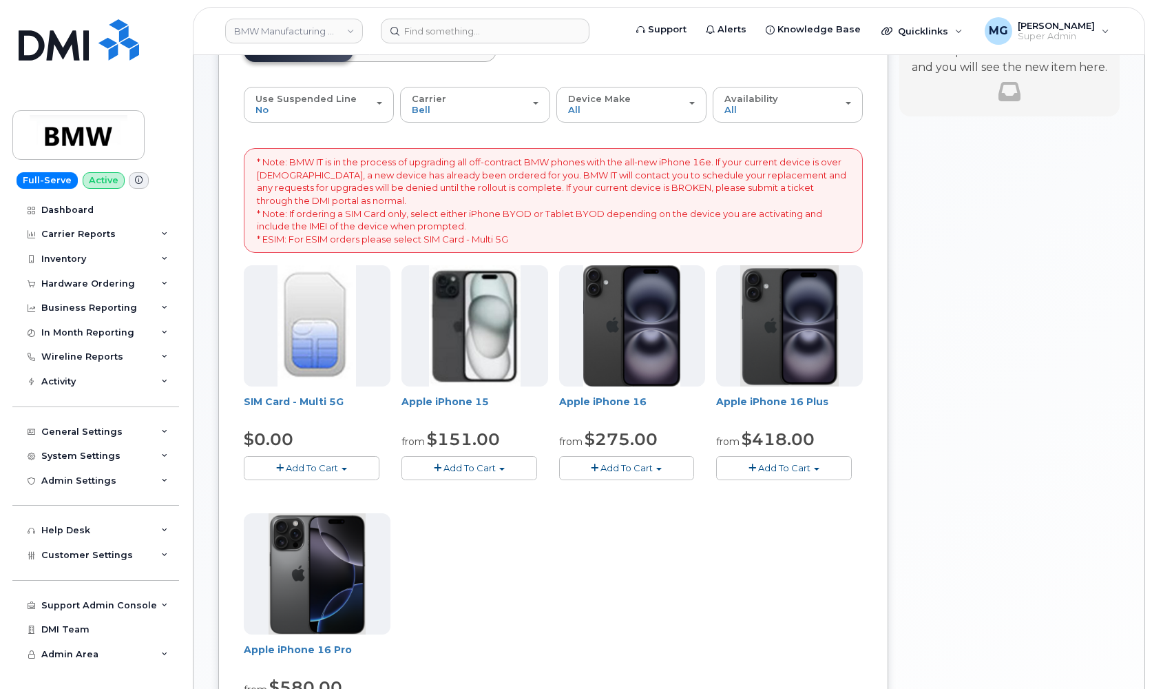
click at [663, 459] on button "Add To Cart" at bounding box center [627, 468] width 136 height 24
click at [822, 460] on button "Add To Cart" at bounding box center [784, 468] width 136 height 24
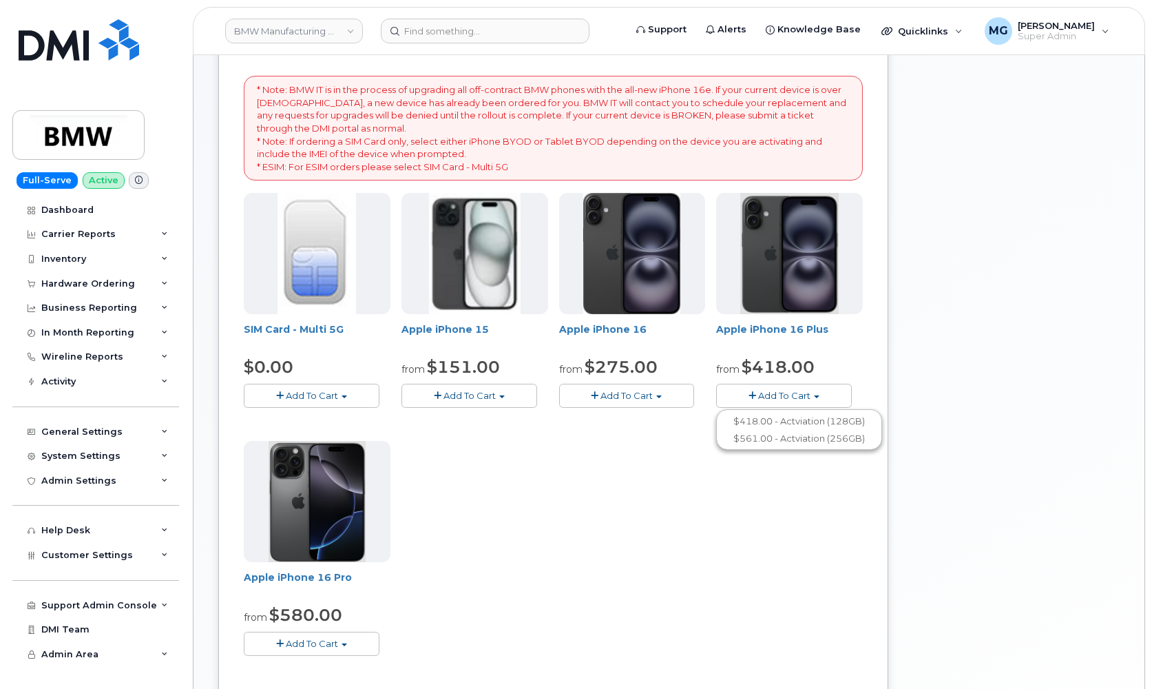
scroll to position [271, 0]
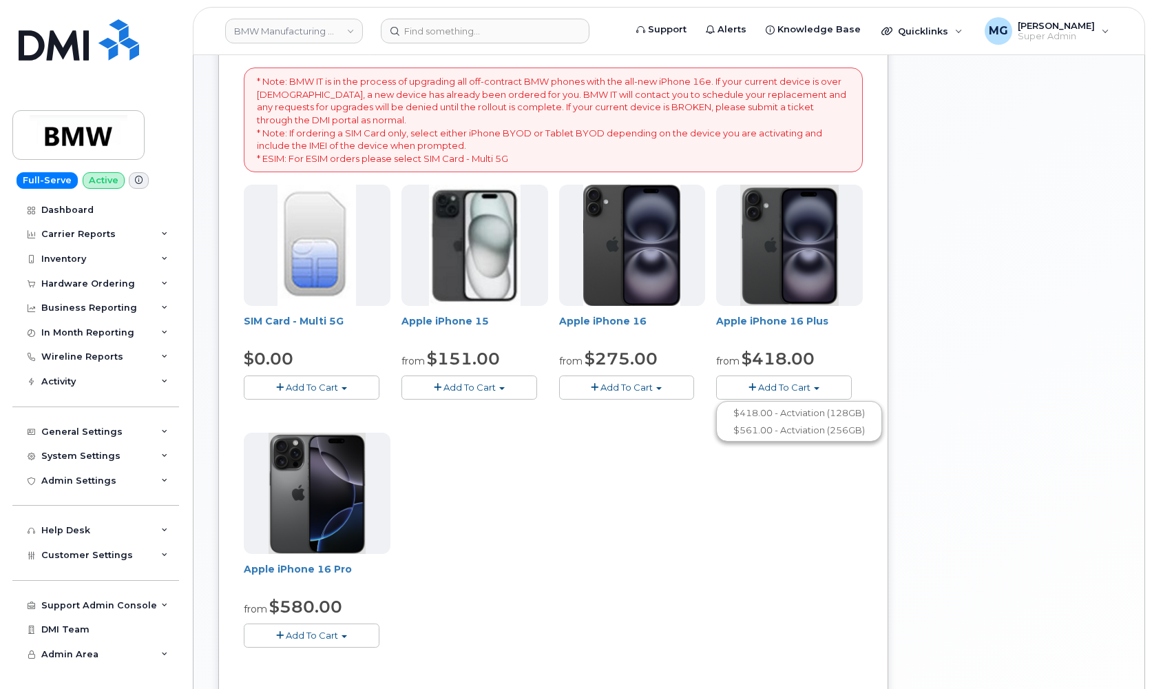
click at [351, 630] on button "Add To Cart" at bounding box center [312, 635] width 136 height 24
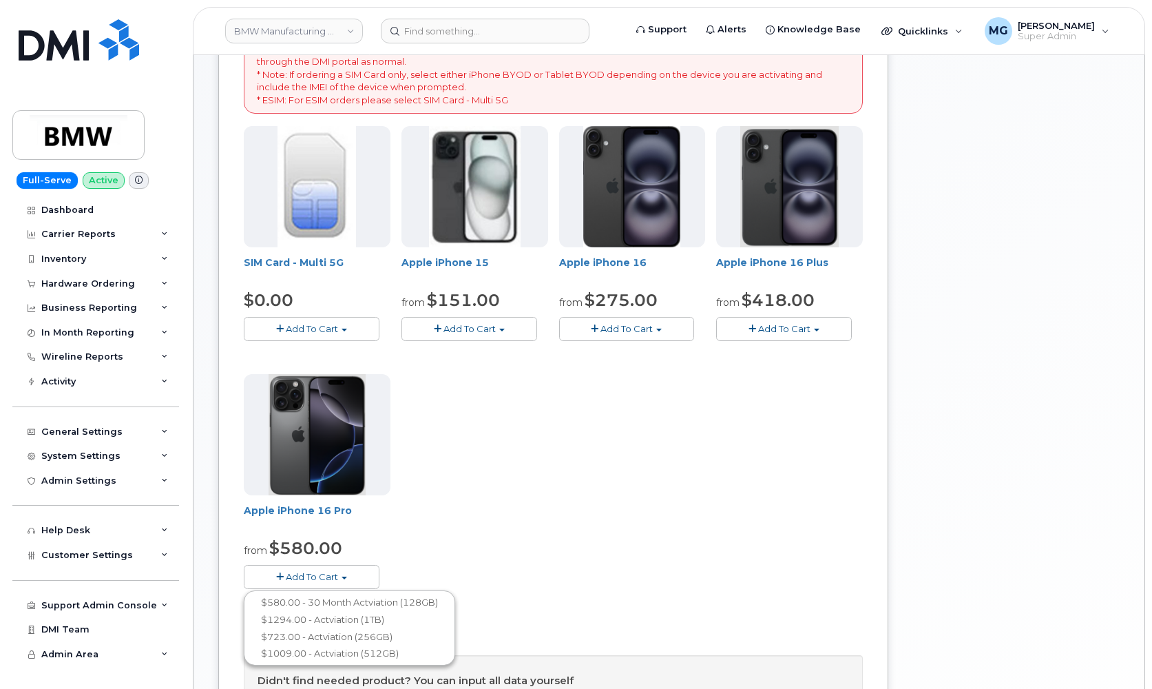
scroll to position [331, 0]
